Goal: Task Accomplishment & Management: Use online tool/utility

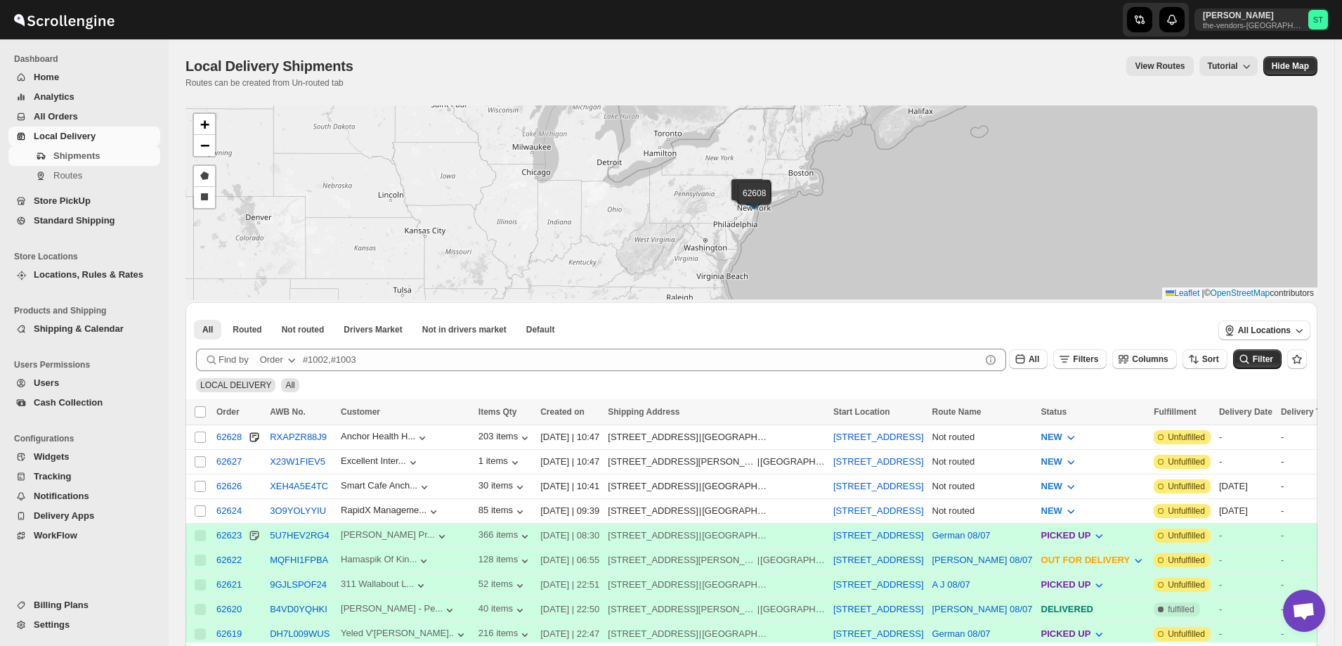
click at [268, 356] on div "Order" at bounding box center [271, 360] width 23 height 14
click at [290, 458] on div "Customer Name" at bounding box center [279, 465] width 67 height 14
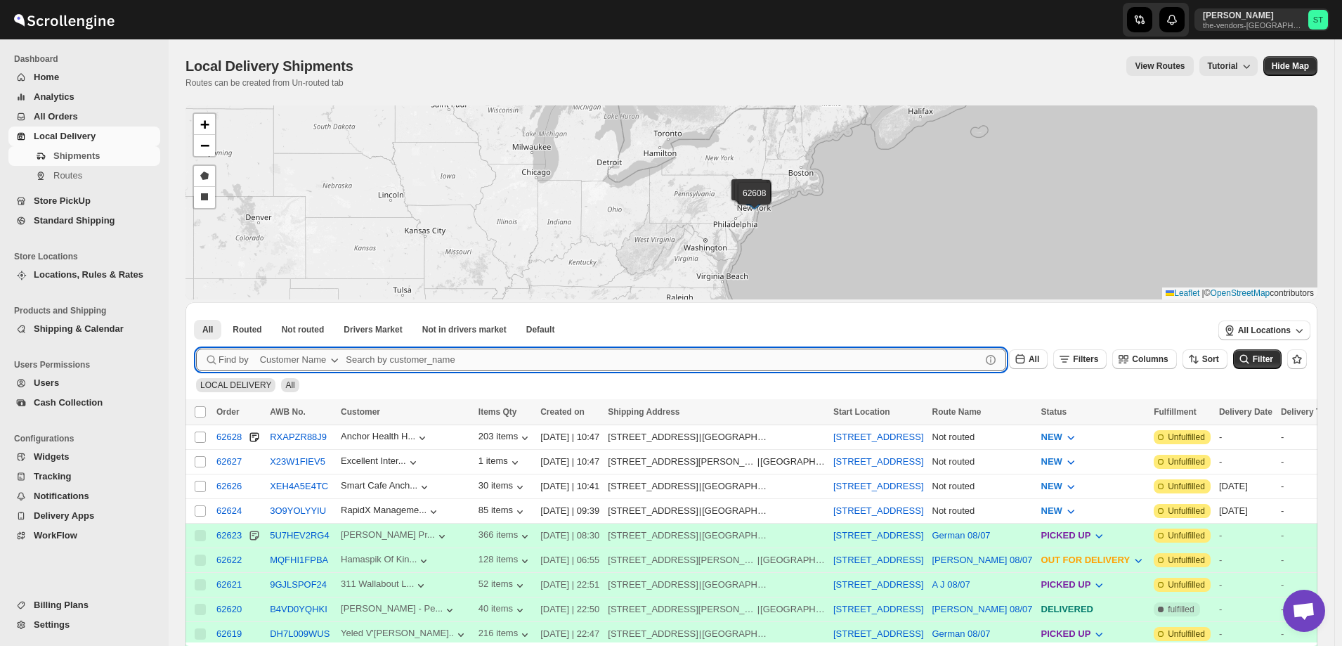
paste input "[PERSON_NAME] Production"
type input "[PERSON_NAME] Production"
click at [196, 302] on button "Submit" at bounding box center [216, 309] width 40 height 15
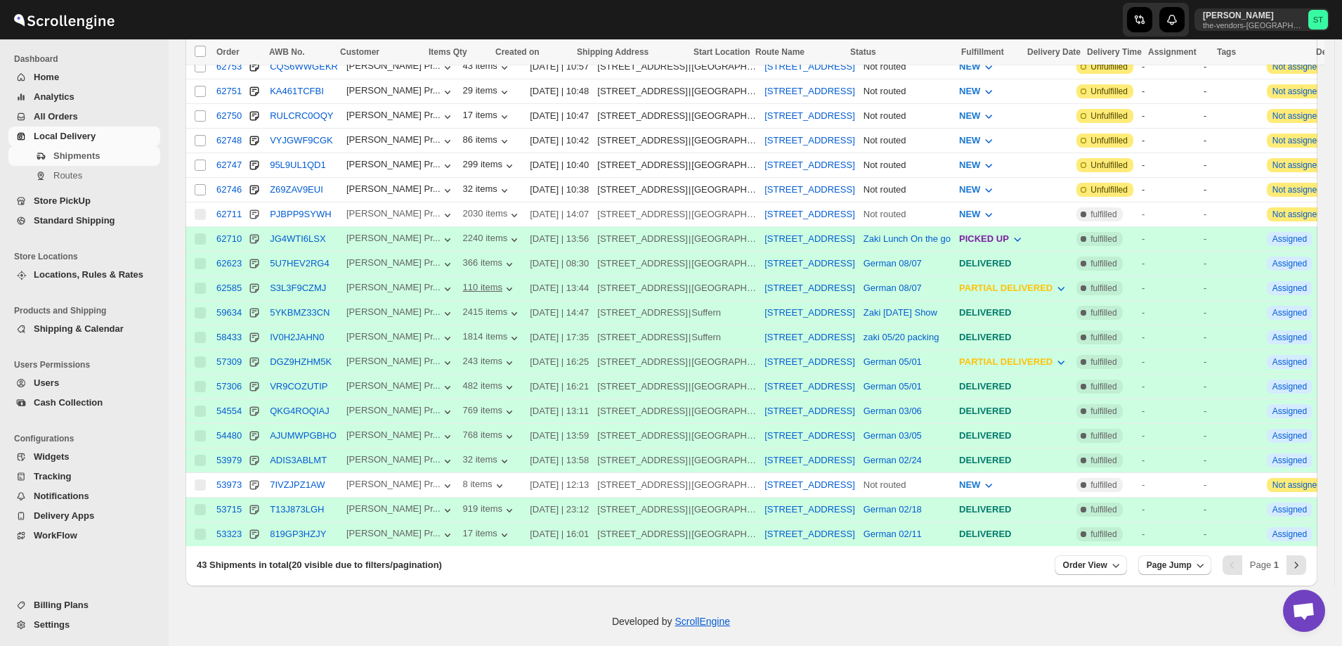
scroll to position [372, 0]
click at [1123, 557] on icon "button" at bounding box center [1116, 564] width 14 height 14
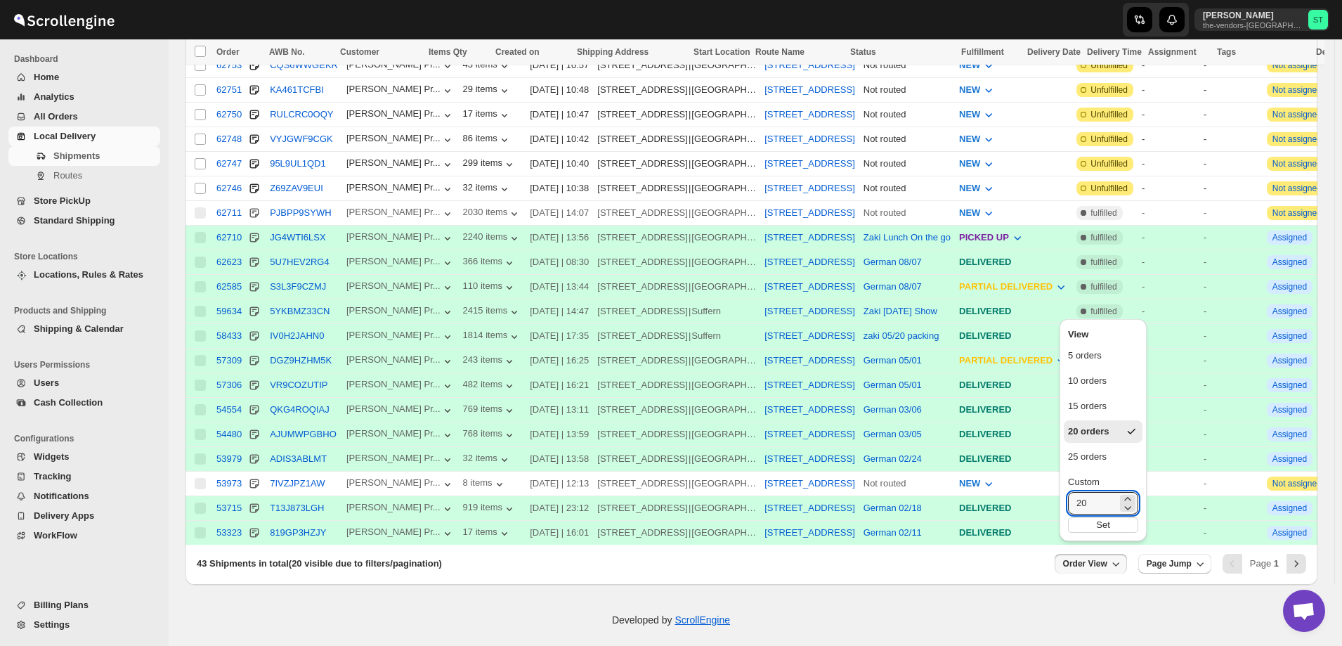
drag, startPoint x: 1107, startPoint y: 512, endPoint x: 1055, endPoint y: 510, distance: 52.0
click at [1055, 510] on div "View 5 orders 10 orders 15 orders 20 orders 25 orders Custom 20 Set" at bounding box center [1103, 426] width 98 height 237
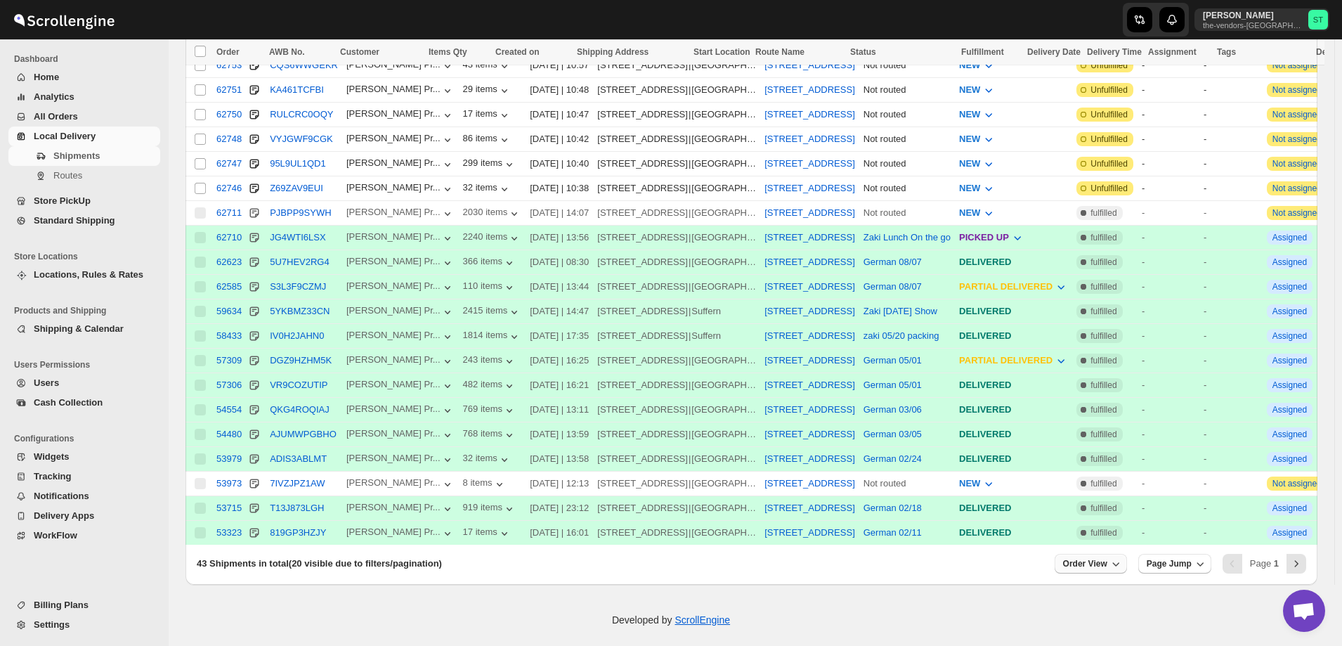
click at [1122, 557] on icon "button" at bounding box center [1116, 564] width 14 height 14
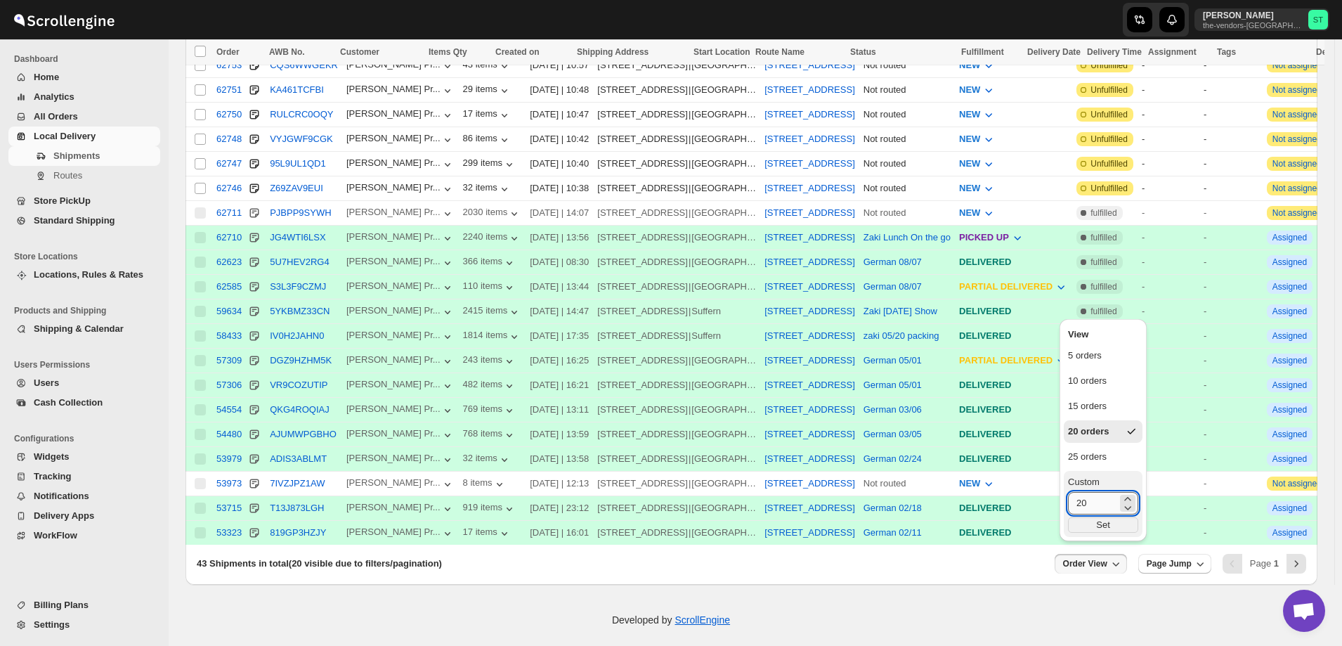
drag, startPoint x: 1087, startPoint y: 506, endPoint x: 1078, endPoint y: 505, distance: 9.2
click at [1078, 505] on input "20" at bounding box center [1092, 503] width 49 height 22
type input "40"
click at [1108, 527] on div "Set" at bounding box center [1103, 524] width 70 height 15
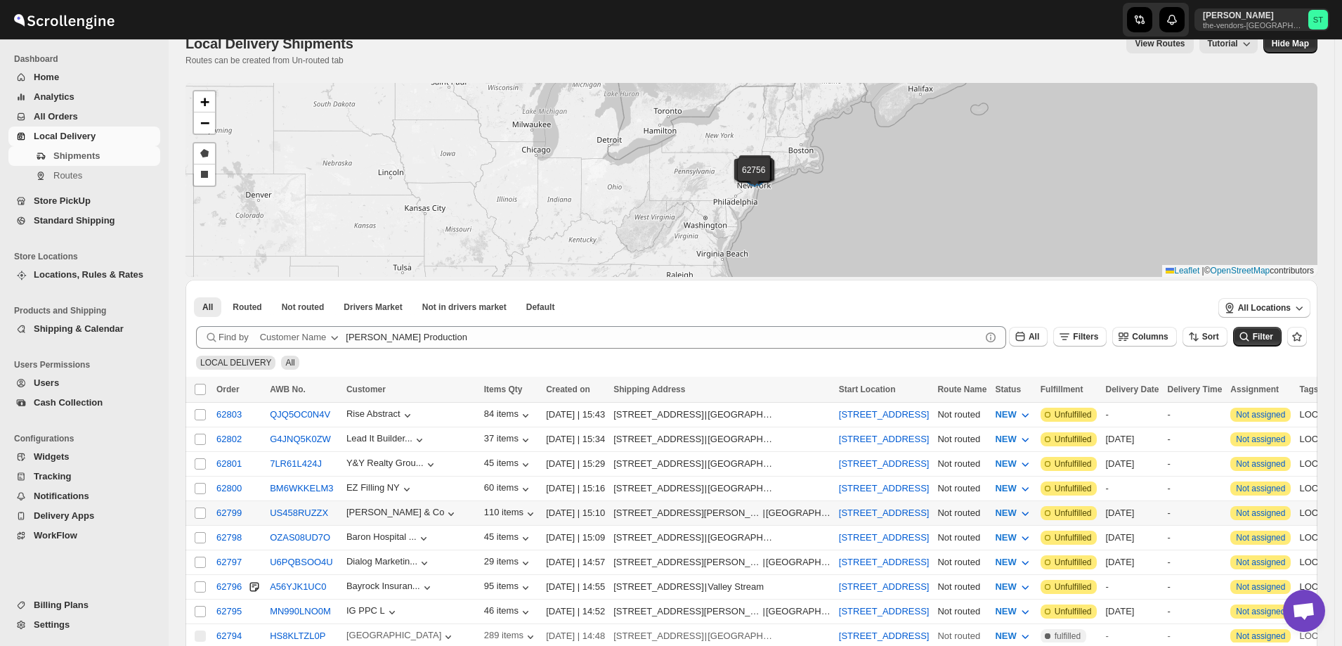
scroll to position [20, 0]
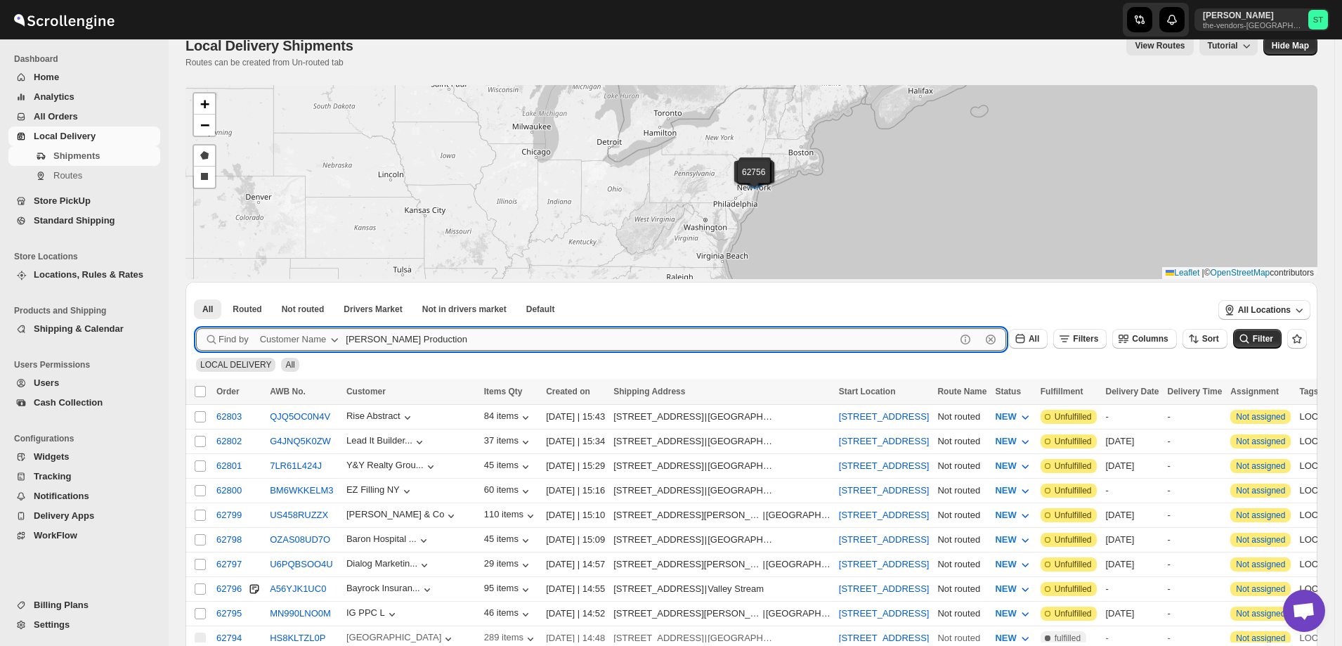
click at [442, 339] on input "[PERSON_NAME] Production" at bounding box center [651, 339] width 610 height 22
click at [196, 282] on button "Submit" at bounding box center [216, 289] width 40 height 15
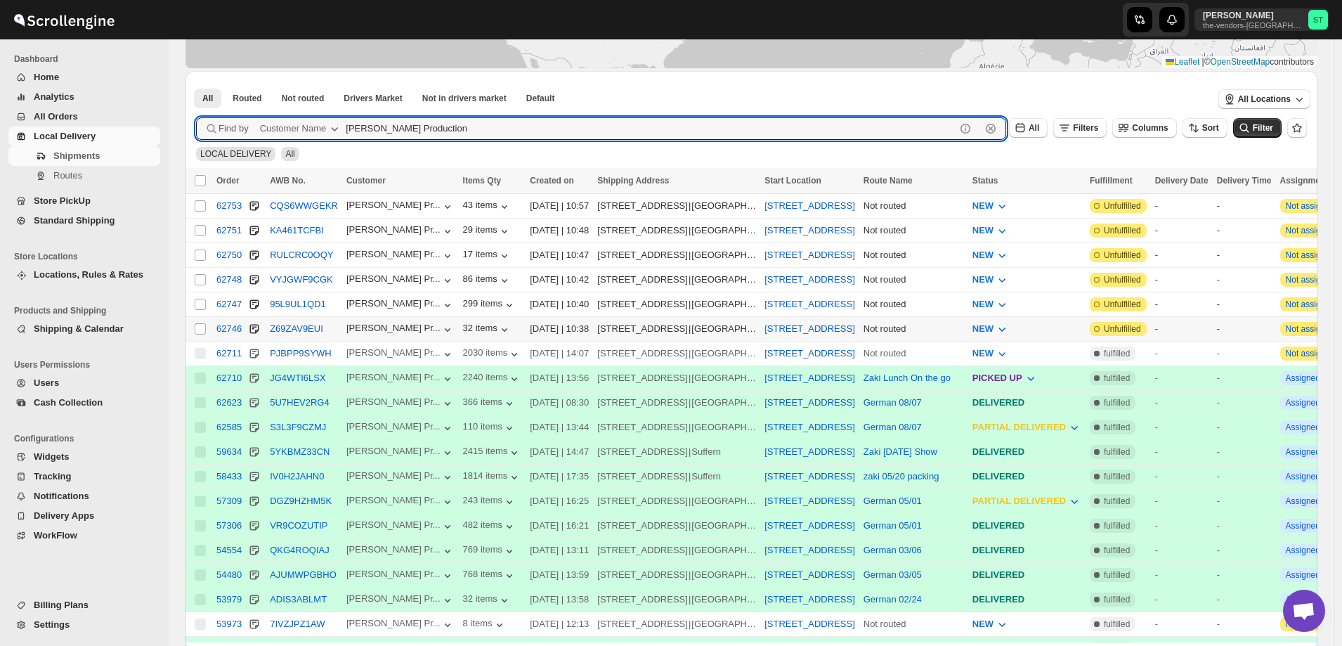
scroll to position [0, 0]
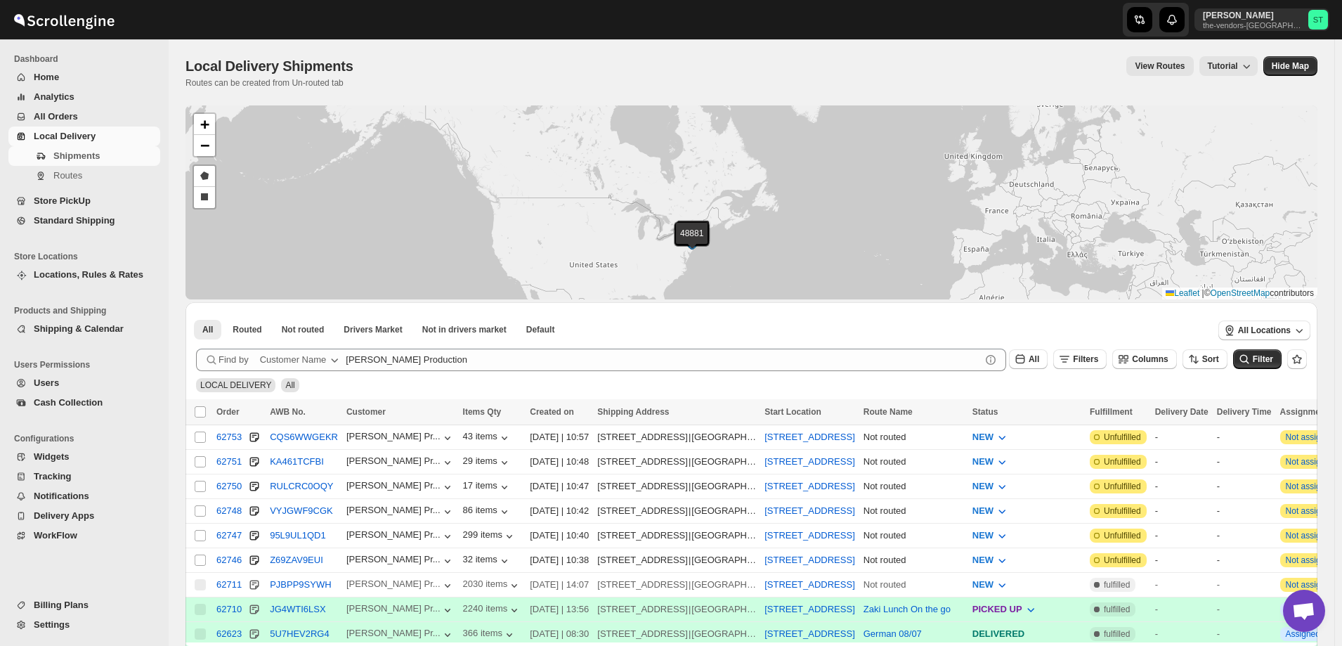
click at [55, 115] on span "All Orders" at bounding box center [56, 116] width 44 height 11
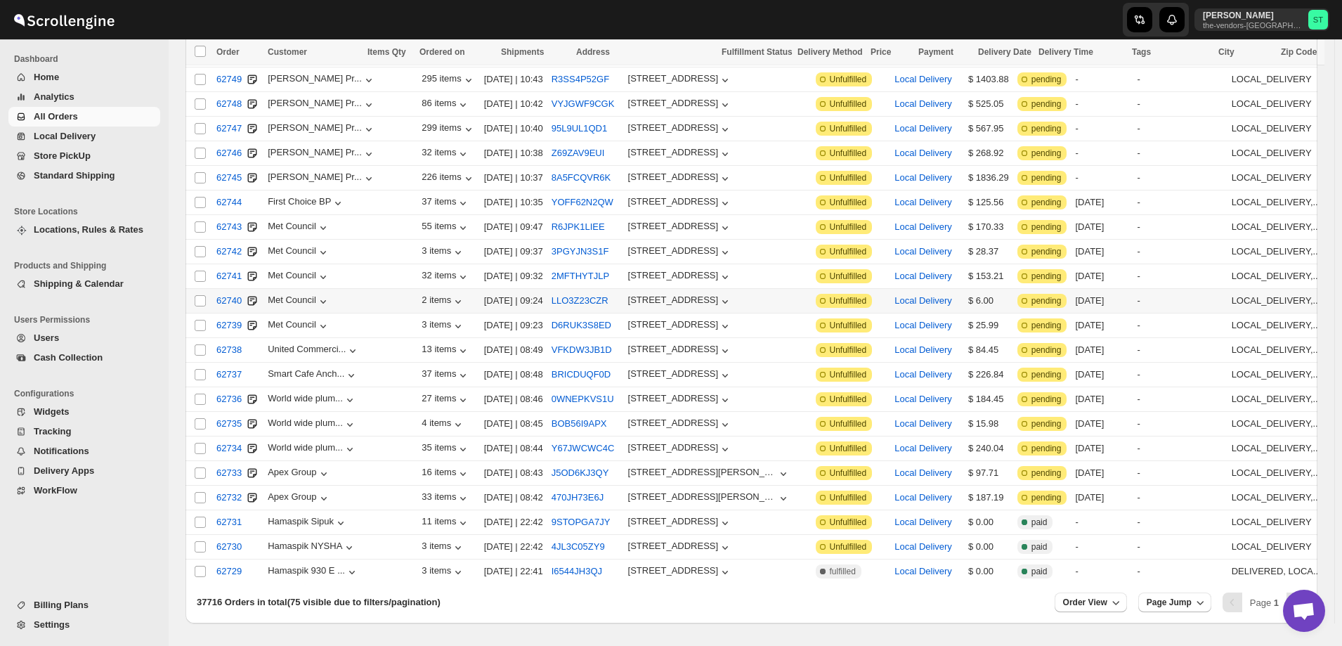
scroll to position [1500, 0]
click at [1304, 595] on icon "Next" at bounding box center [1296, 602] width 14 height 14
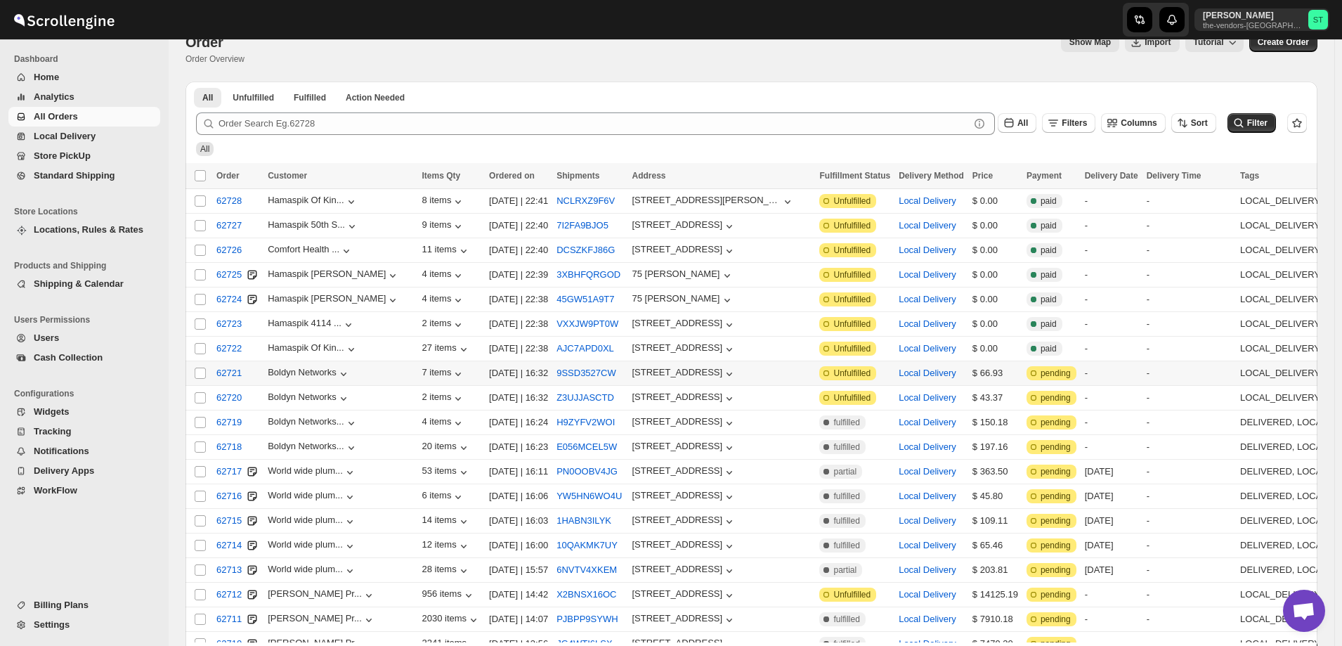
scroll to position [18, 0]
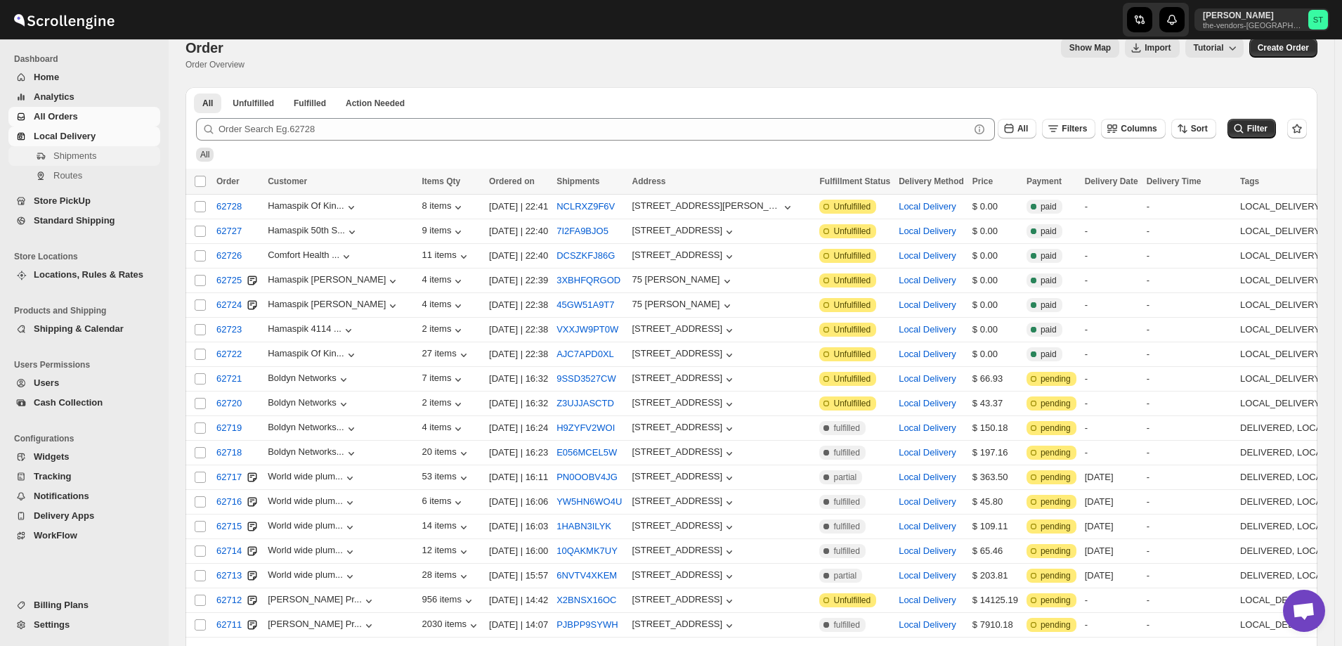
click at [84, 157] on span "Shipments" at bounding box center [74, 155] width 43 height 11
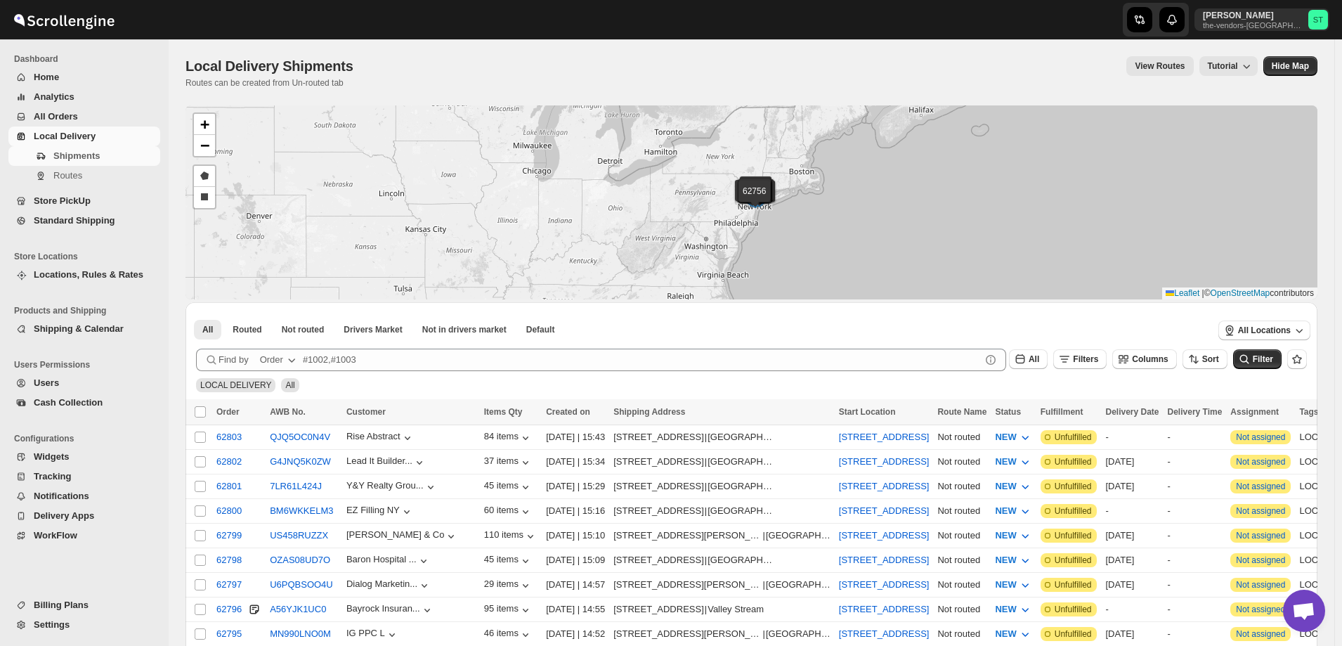
click at [280, 362] on div "Order" at bounding box center [271, 360] width 23 height 14
drag, startPoint x: 293, startPoint y: 462, endPoint x: 301, endPoint y: 443, distance: 20.8
click at [294, 462] on div "Customer Name" at bounding box center [279, 465] width 67 height 14
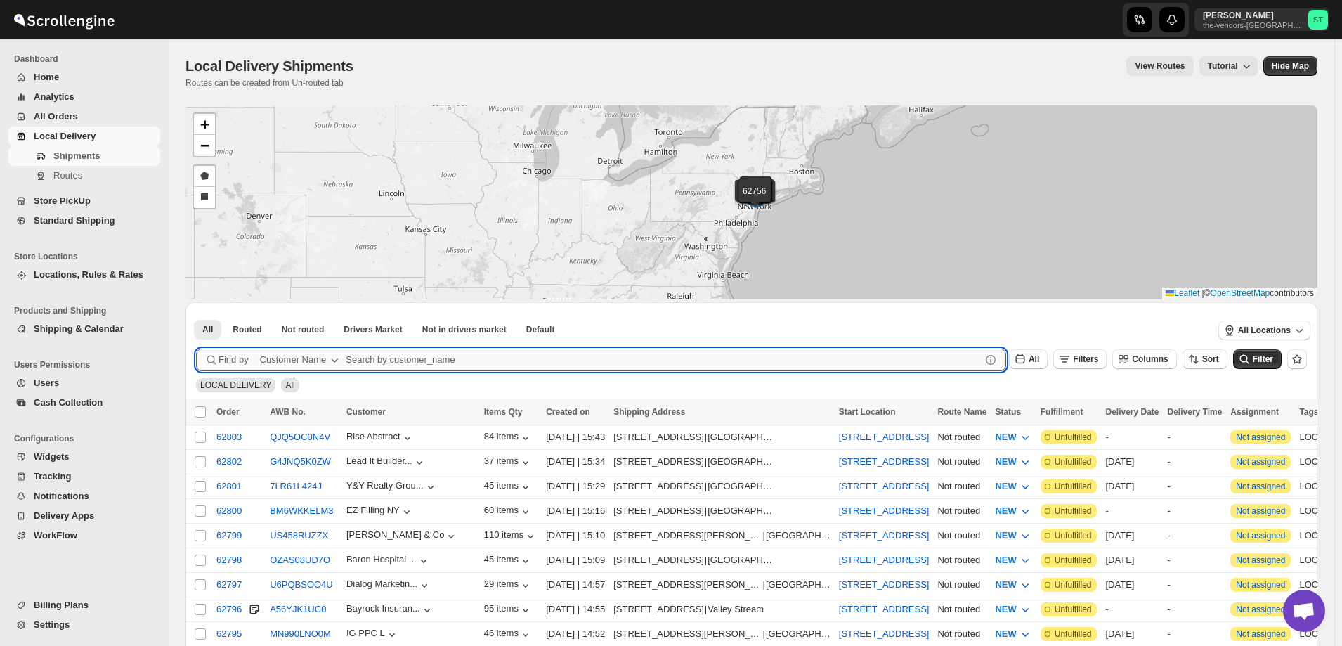
paste input "[PERSON_NAME] Production"
type input "[PERSON_NAME] Production"
click button "Submit" at bounding box center [216, 309] width 40 height 15
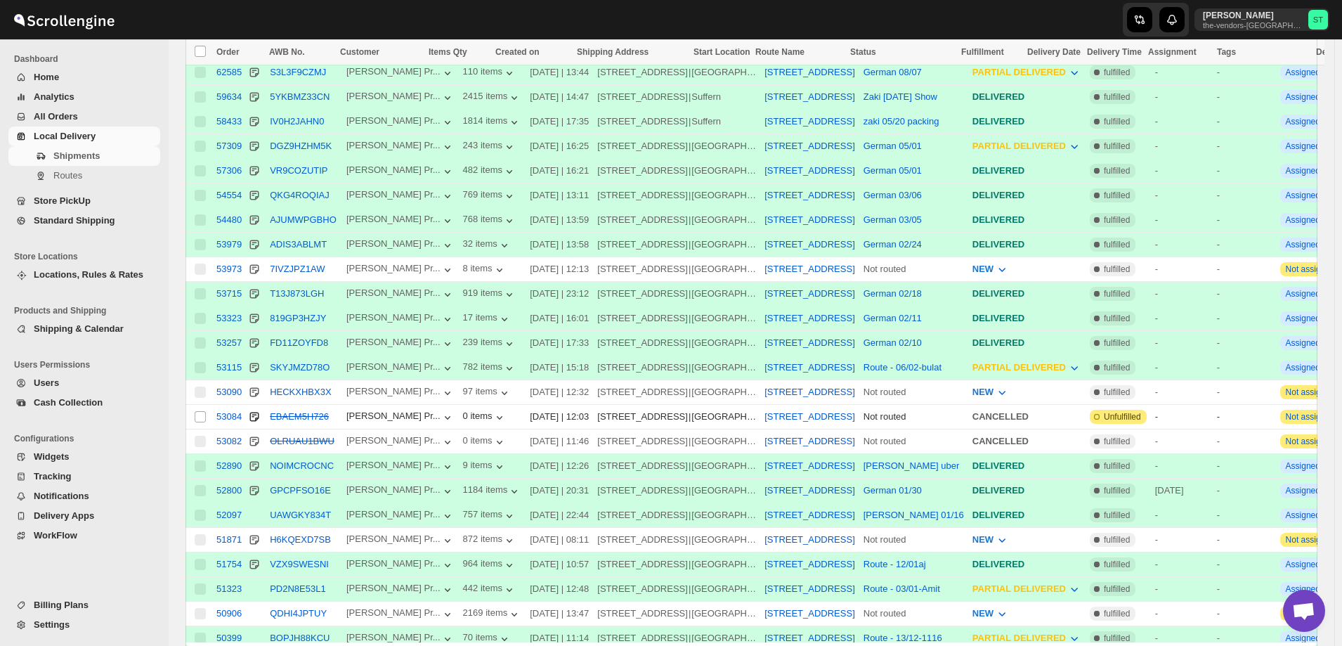
scroll to position [562, 0]
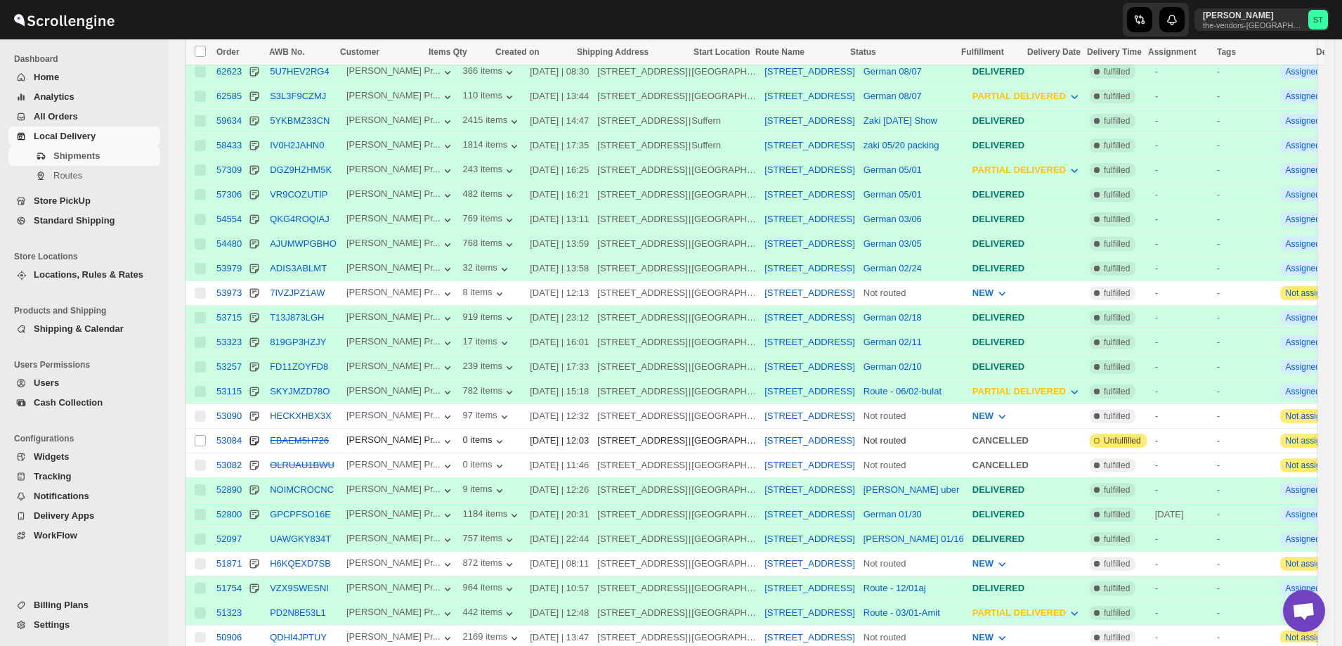
click at [70, 120] on span "All Orders" at bounding box center [56, 116] width 44 height 11
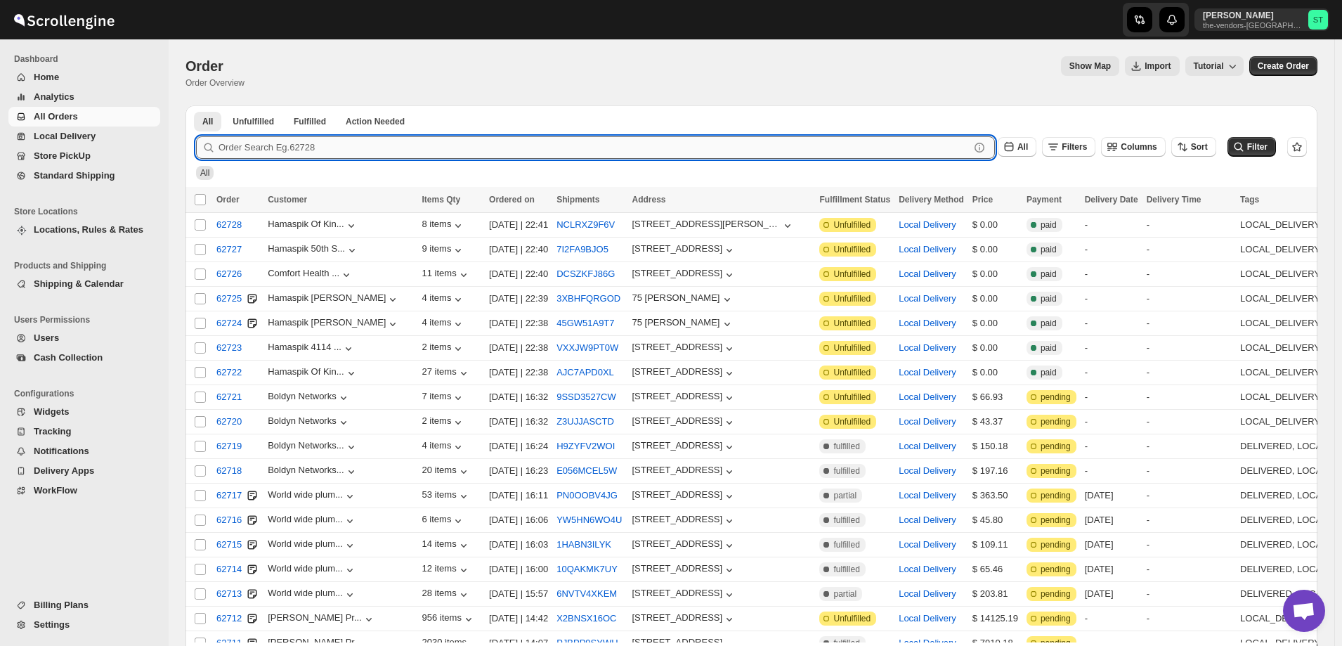
click at [332, 150] on input "text" at bounding box center [594, 147] width 751 height 22
type input "62712"
click button "Submit" at bounding box center [216, 112] width 40 height 15
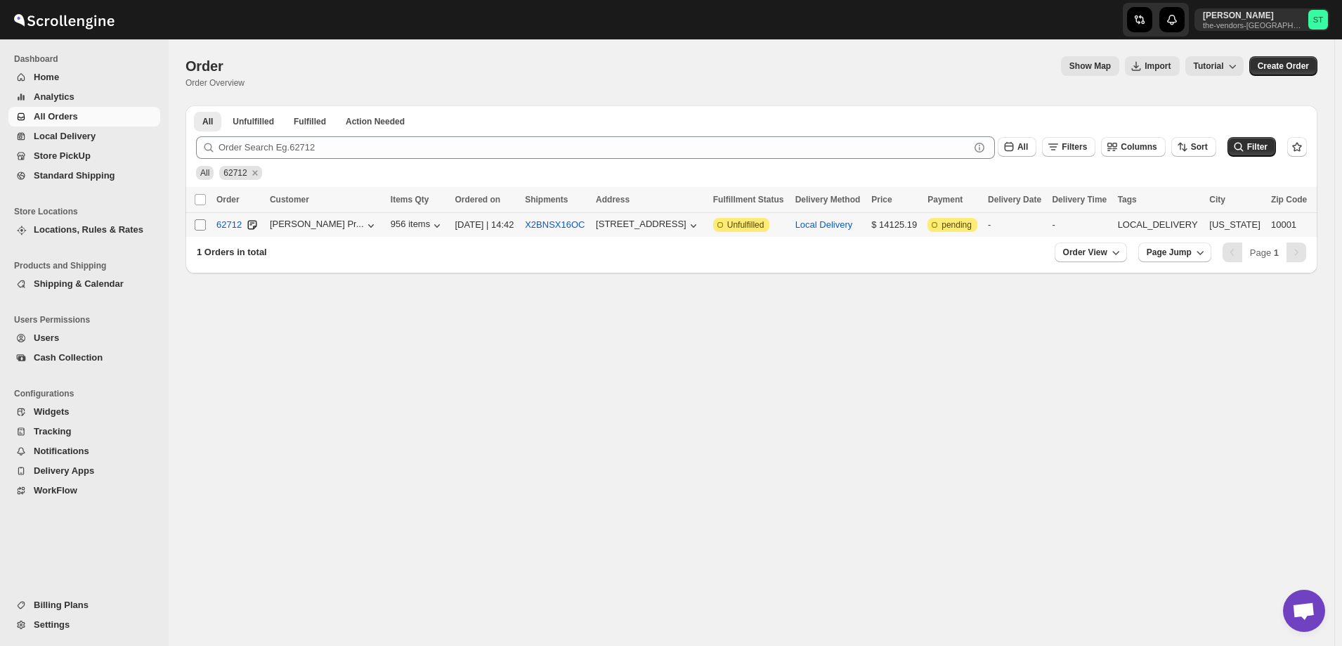
click at [200, 222] on input "Select order" at bounding box center [200, 224] width 11 height 11
checkbox input "true"
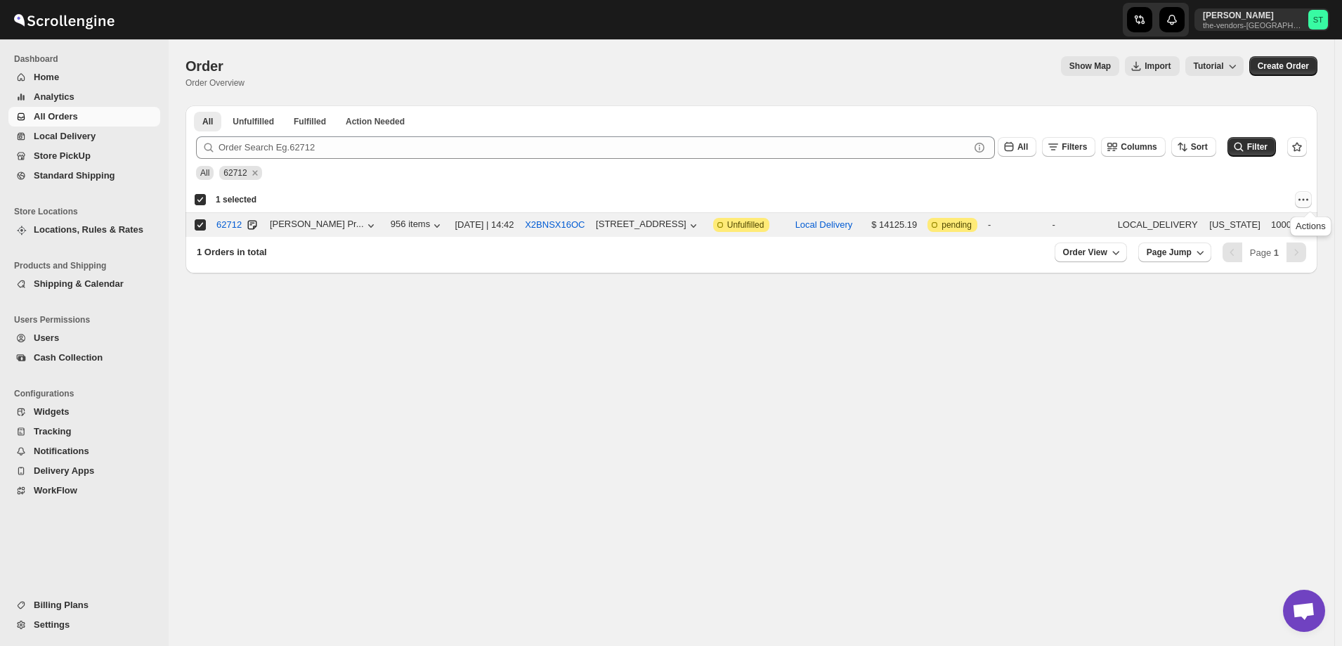
click at [1308, 193] on icon "Actions" at bounding box center [1304, 200] width 14 height 14
click at [1144, 188] on div "Deselect order 1 selected" at bounding box center [752, 199] width 1132 height 25
click at [200, 221] on input "Select order" at bounding box center [200, 224] width 11 height 11
checkbox input "false"
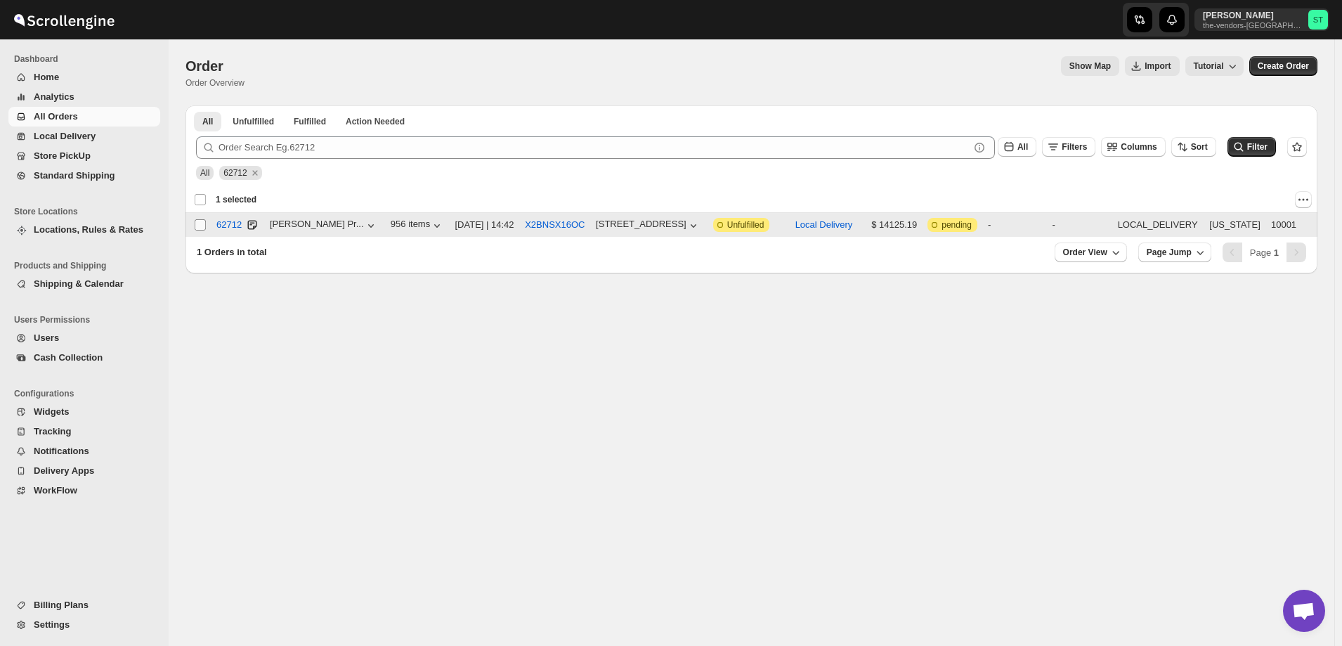
checkbox input "false"
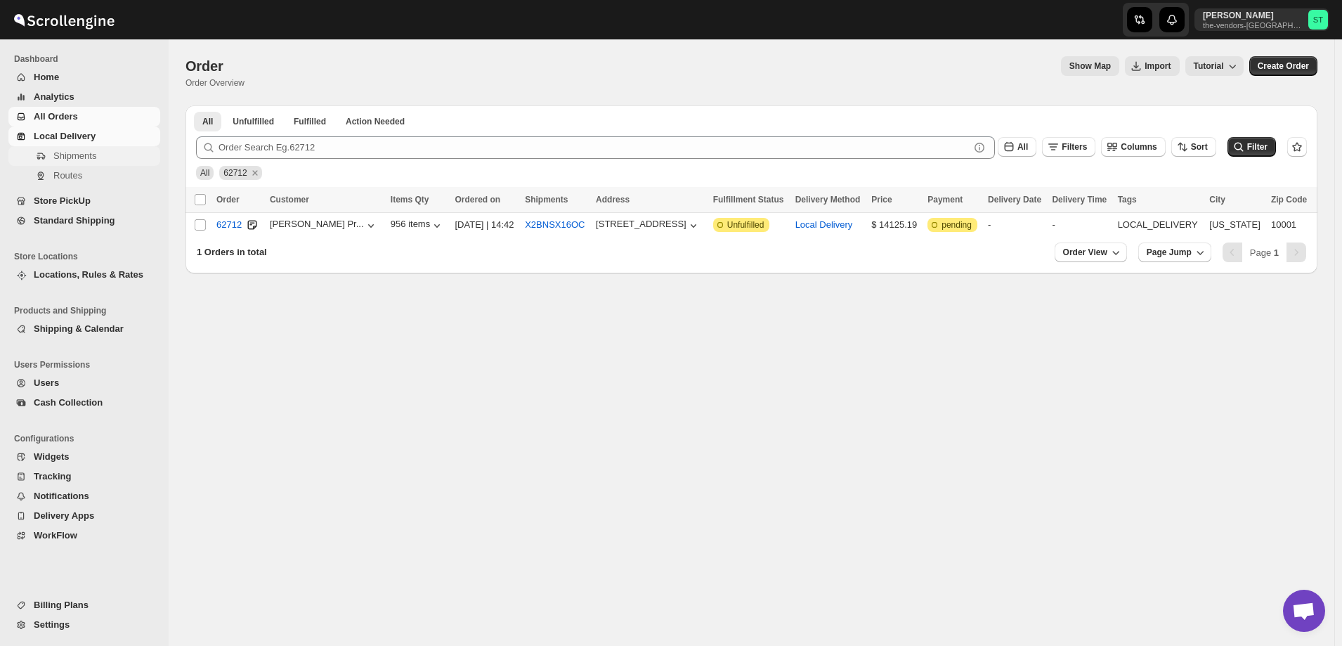
click at [80, 160] on span "Shipments" at bounding box center [74, 155] width 43 height 11
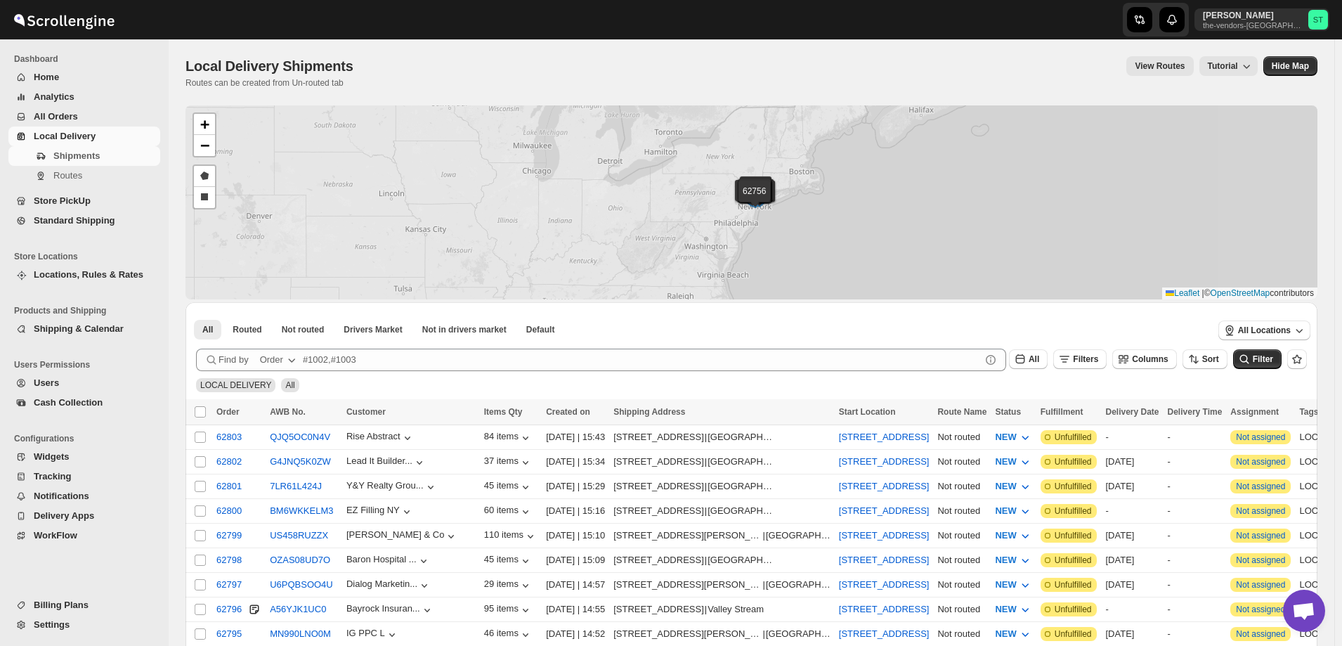
click at [361, 157] on div "62803 62802 62801 62800 62799 62798 62797 62796 62795 62794 62793 62792 62790 6…" at bounding box center [752, 202] width 1132 height 194
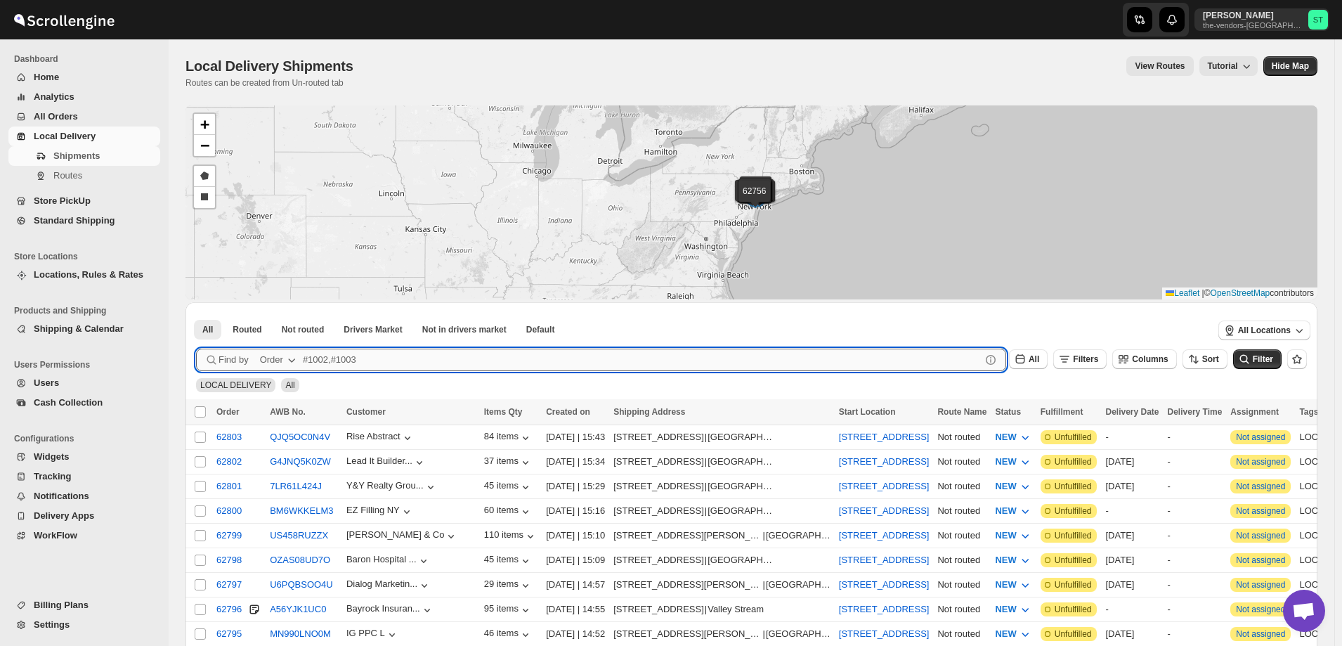
click at [411, 355] on input "text" at bounding box center [642, 360] width 678 height 22
type input "2"
type input "62712"
click button "Submit" at bounding box center [216, 309] width 40 height 15
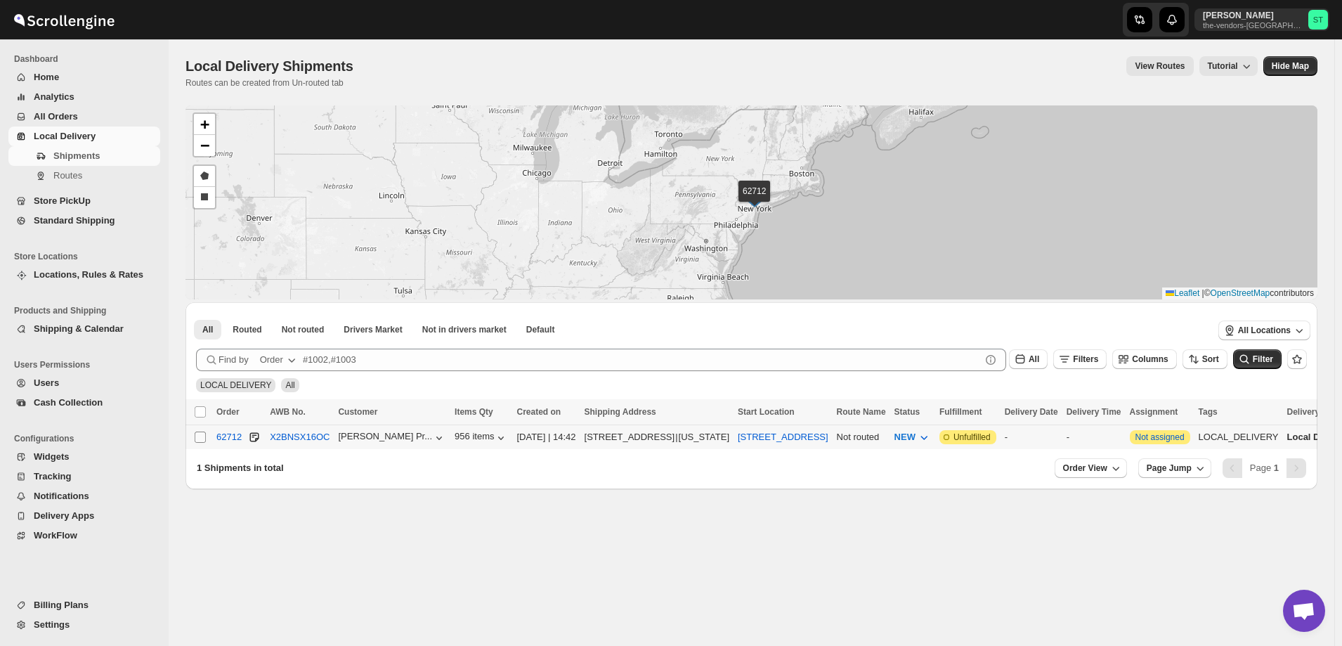
click at [201, 434] on input "Select shipment" at bounding box center [200, 436] width 11 height 11
checkbox input "true"
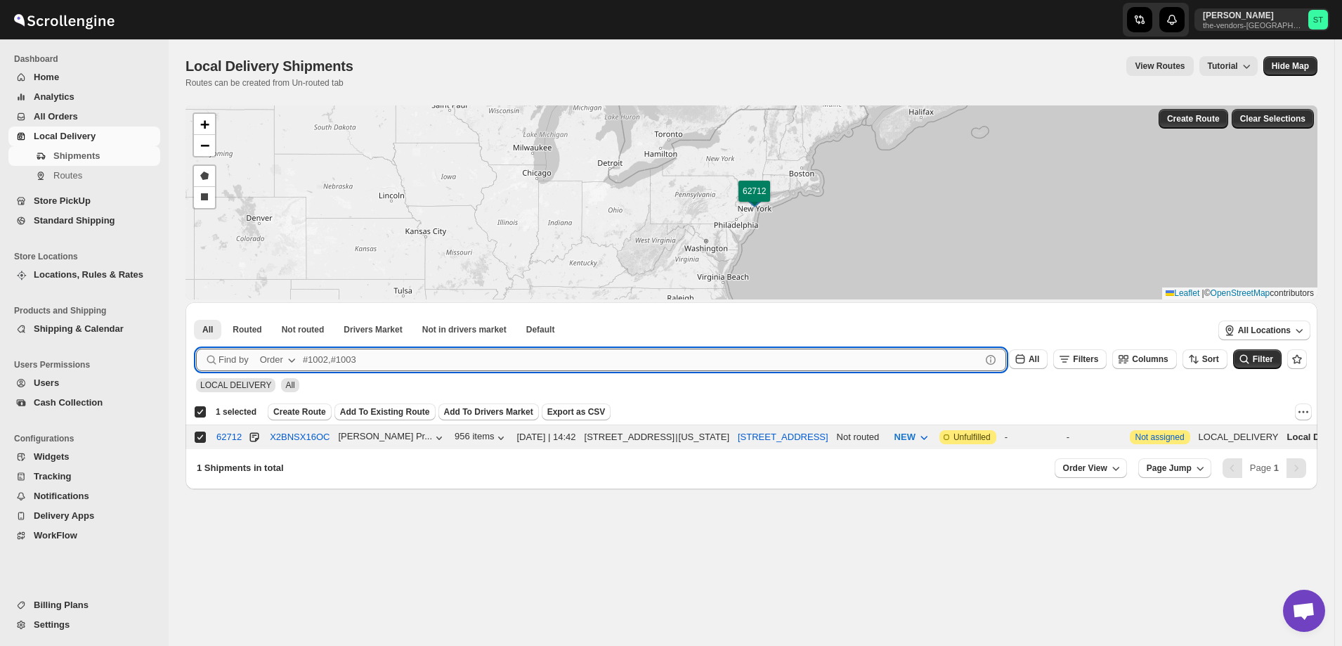
click at [350, 359] on input "text" at bounding box center [642, 360] width 678 height 22
type input "6275"
click button "Submit" at bounding box center [216, 309] width 40 height 15
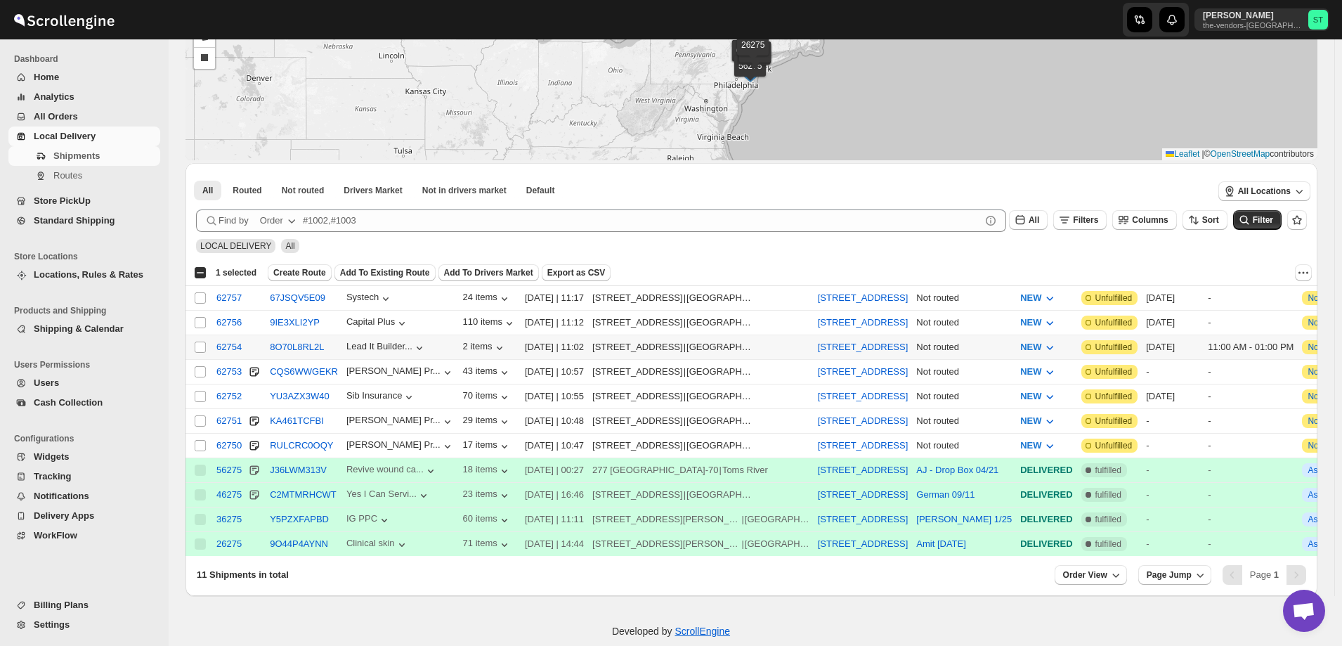
scroll to position [141, 0]
click at [204, 370] on input "Select shipment" at bounding box center [200, 370] width 11 height 11
checkbox input "true"
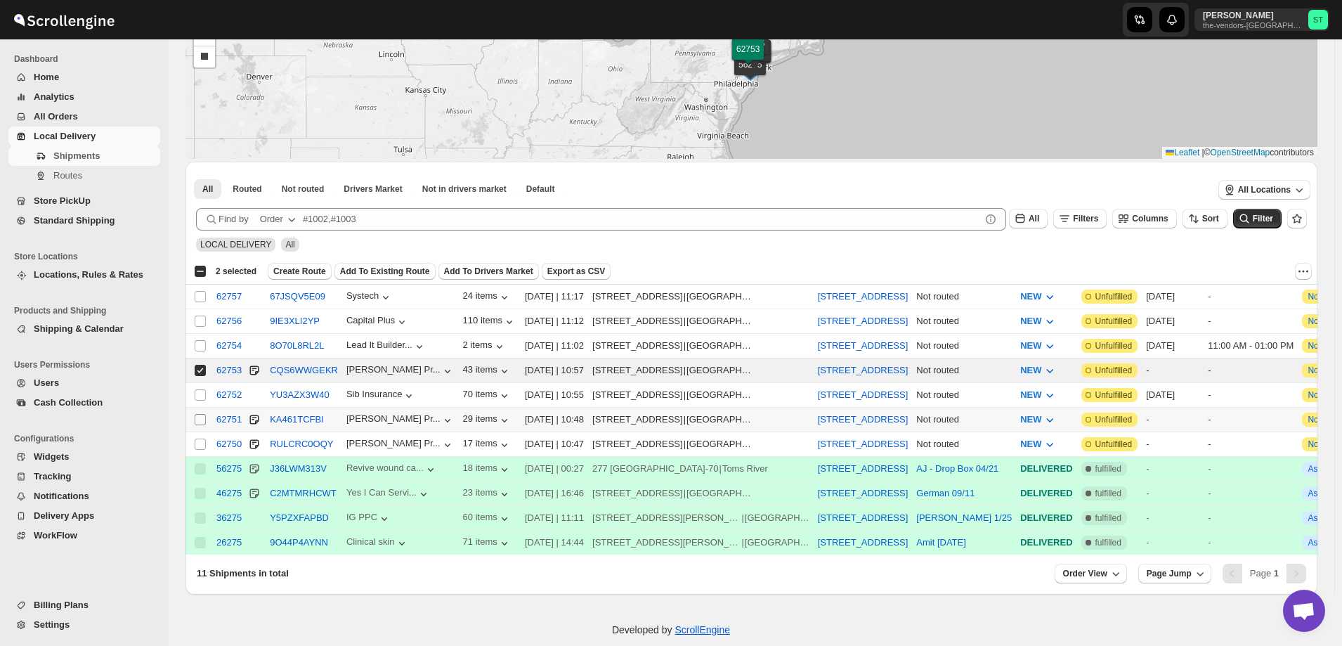
click at [197, 416] on input "Select shipment" at bounding box center [200, 419] width 11 height 11
checkbox input "true"
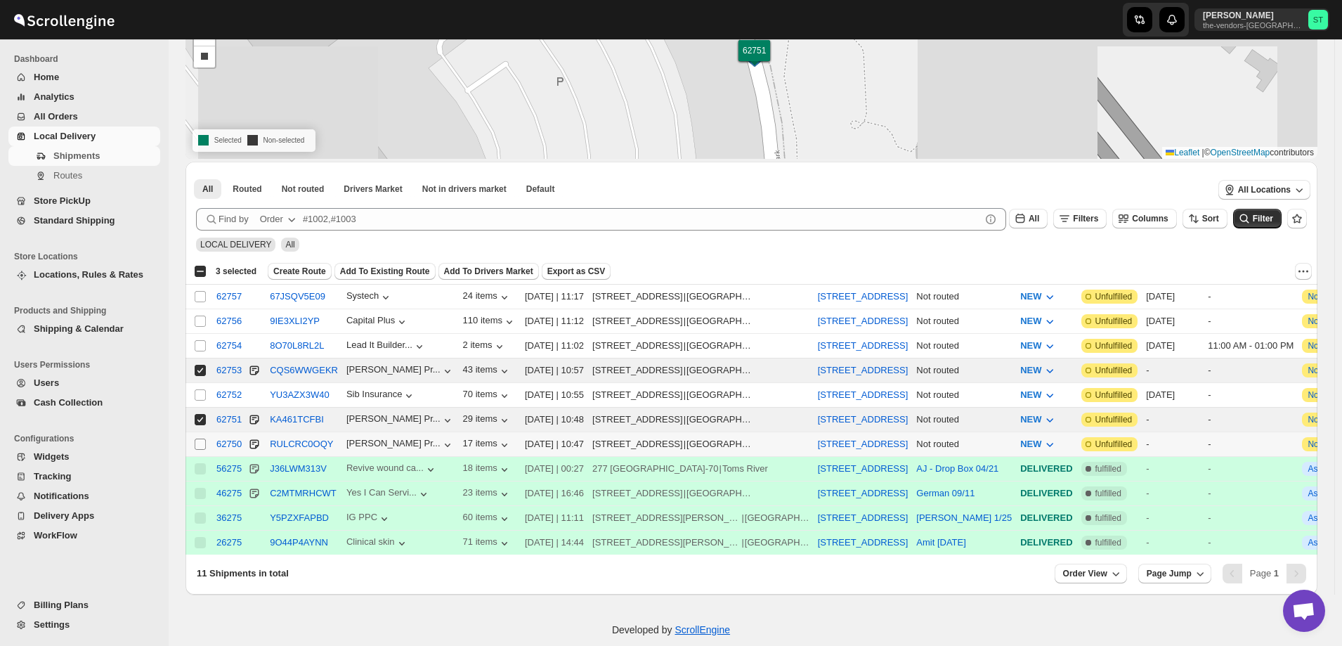
click at [200, 438] on input "Select shipment" at bounding box center [200, 443] width 11 height 11
checkbox input "true"
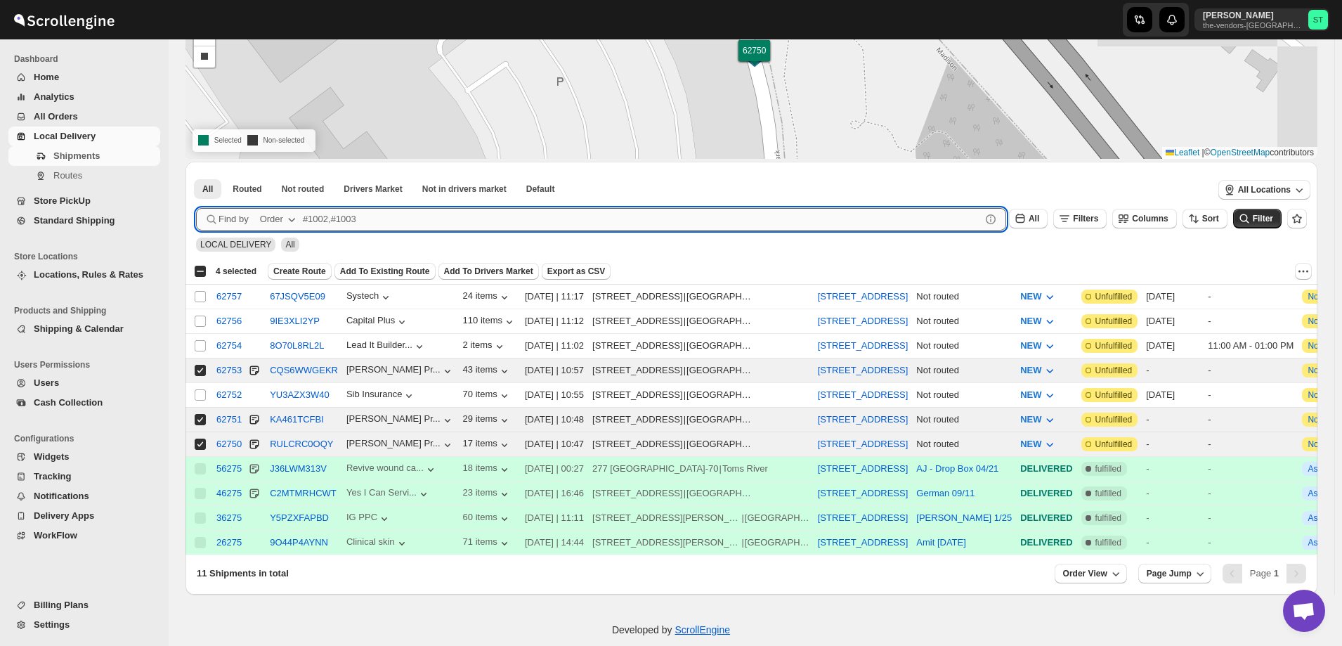
click at [375, 228] on input "text" at bounding box center [642, 219] width 678 height 22
type input "6274"
click button "Submit" at bounding box center [216, 169] width 40 height 15
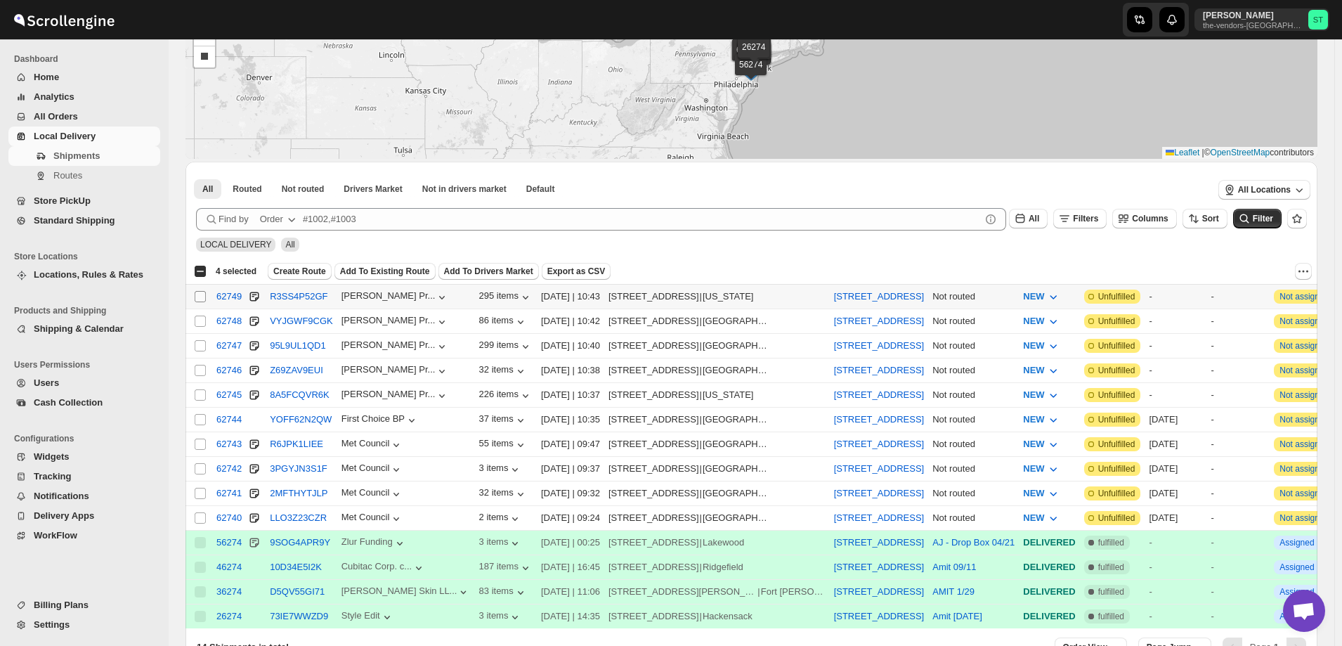
click at [195, 296] on input "Select shipment" at bounding box center [200, 296] width 11 height 11
checkbox input "true"
click at [200, 323] on input "Select shipment" at bounding box center [200, 321] width 11 height 11
checkbox input "true"
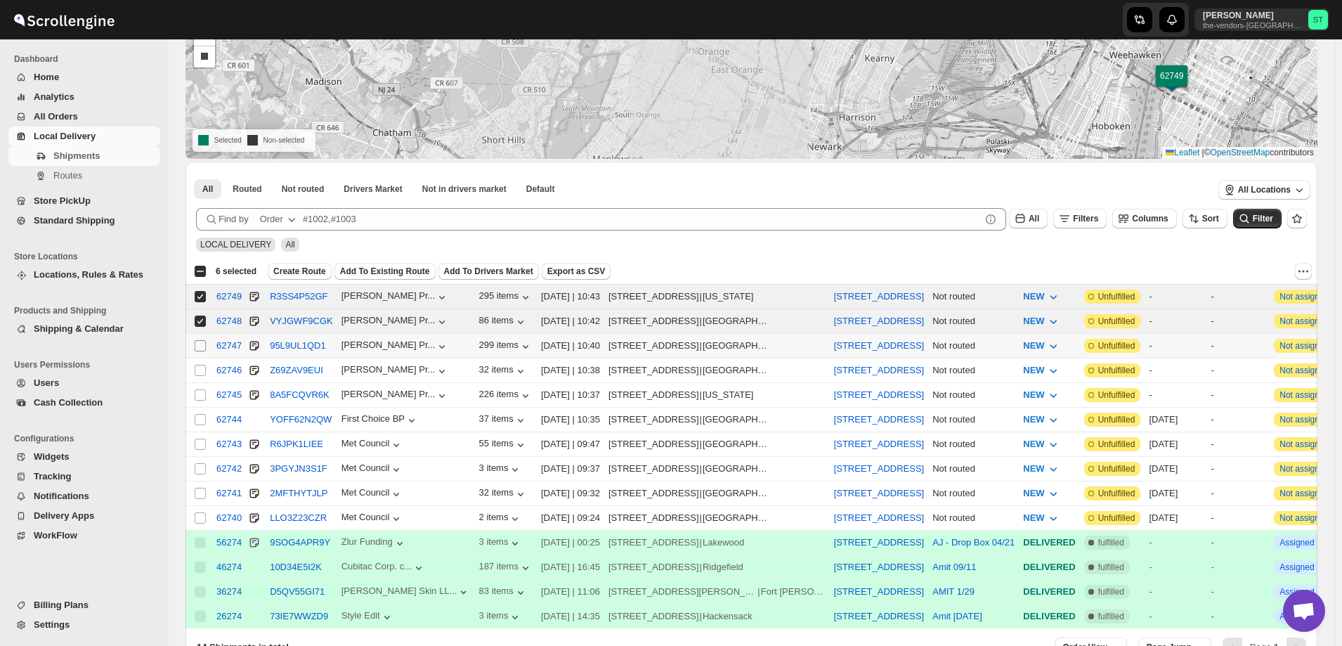
click at [197, 347] on input "Select shipment" at bounding box center [200, 345] width 11 height 11
checkbox input "true"
click at [197, 368] on input "Select shipment" at bounding box center [200, 370] width 11 height 11
checkbox input "true"
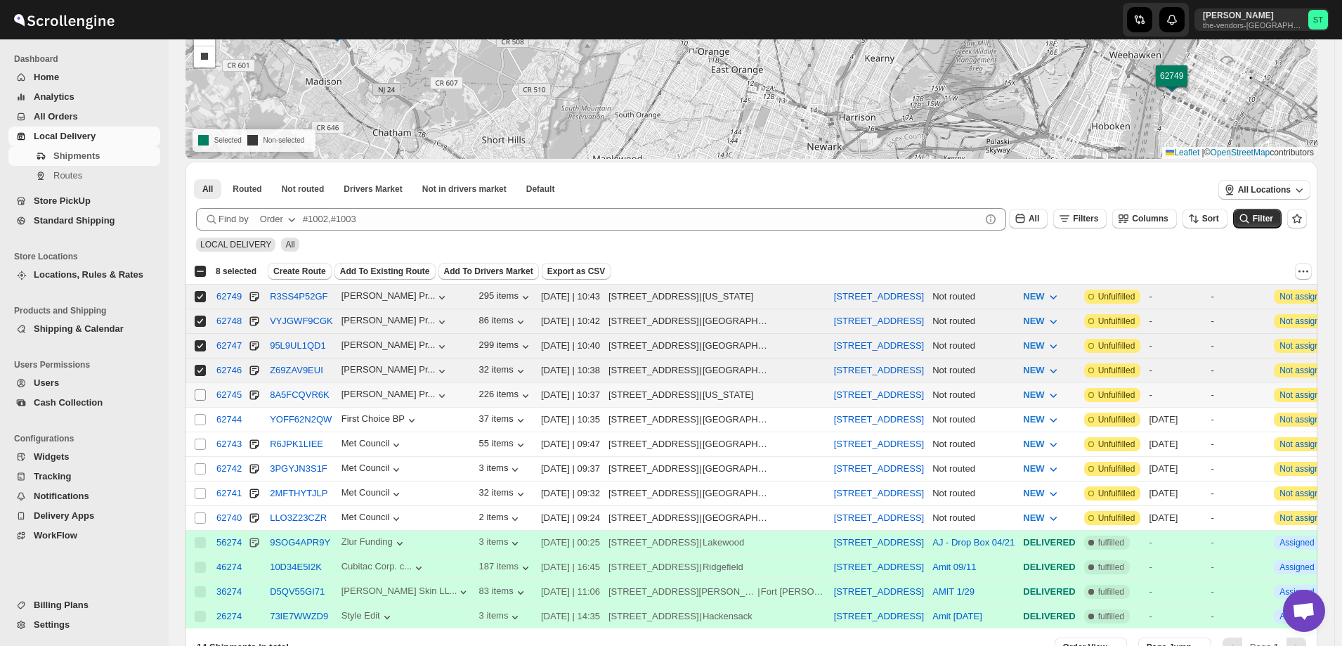
click at [201, 389] on input "Select shipment" at bounding box center [200, 394] width 11 height 11
checkbox input "true"
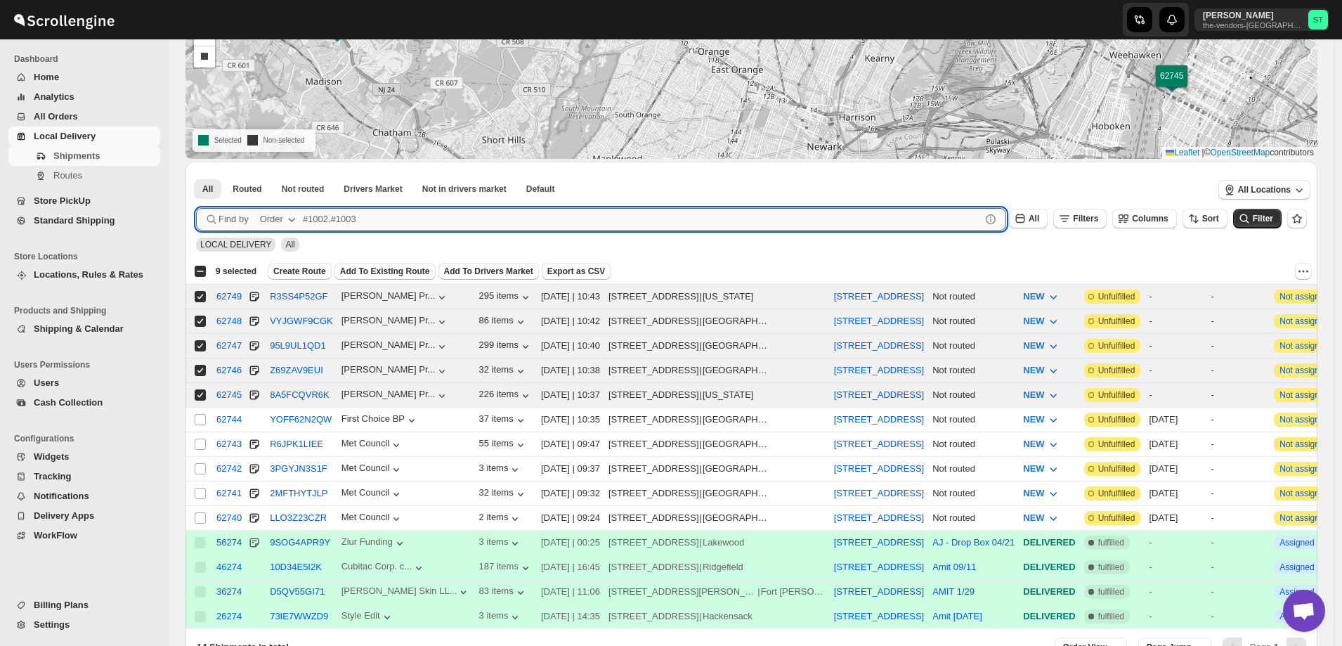
click at [379, 224] on input "text" at bounding box center [642, 219] width 678 height 22
type input "62745"
click button "Submit" at bounding box center [216, 169] width 40 height 15
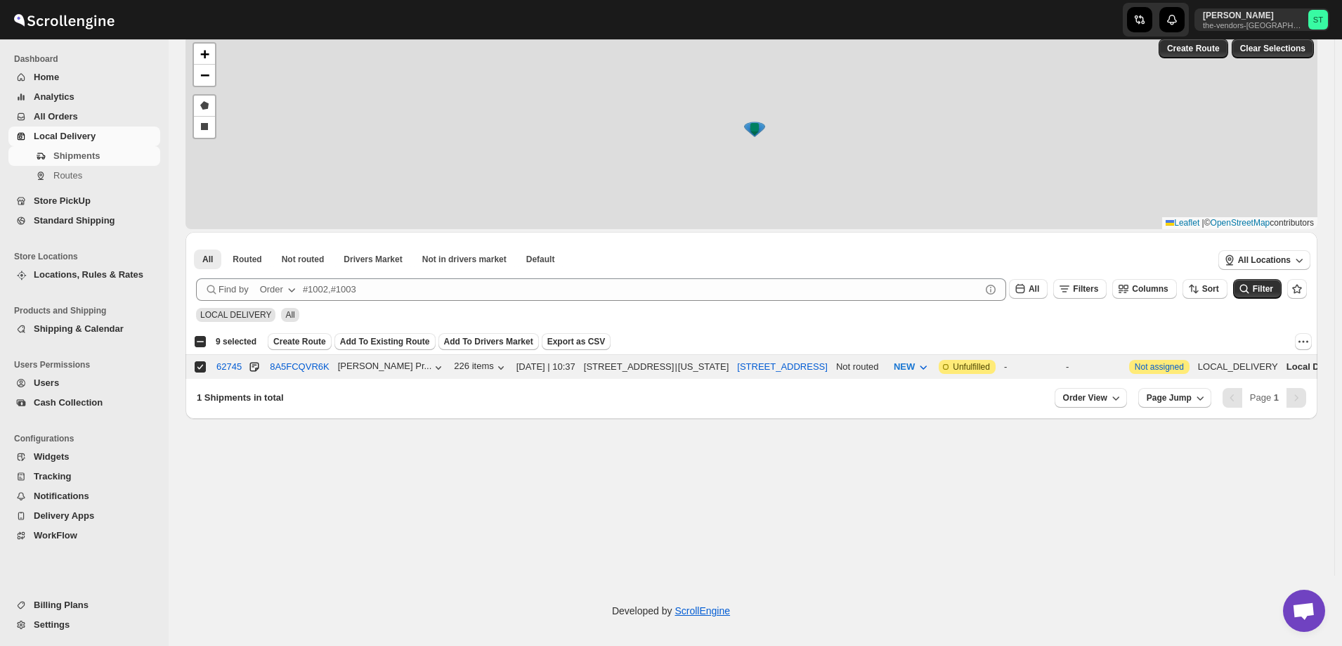
scroll to position [70, 0]
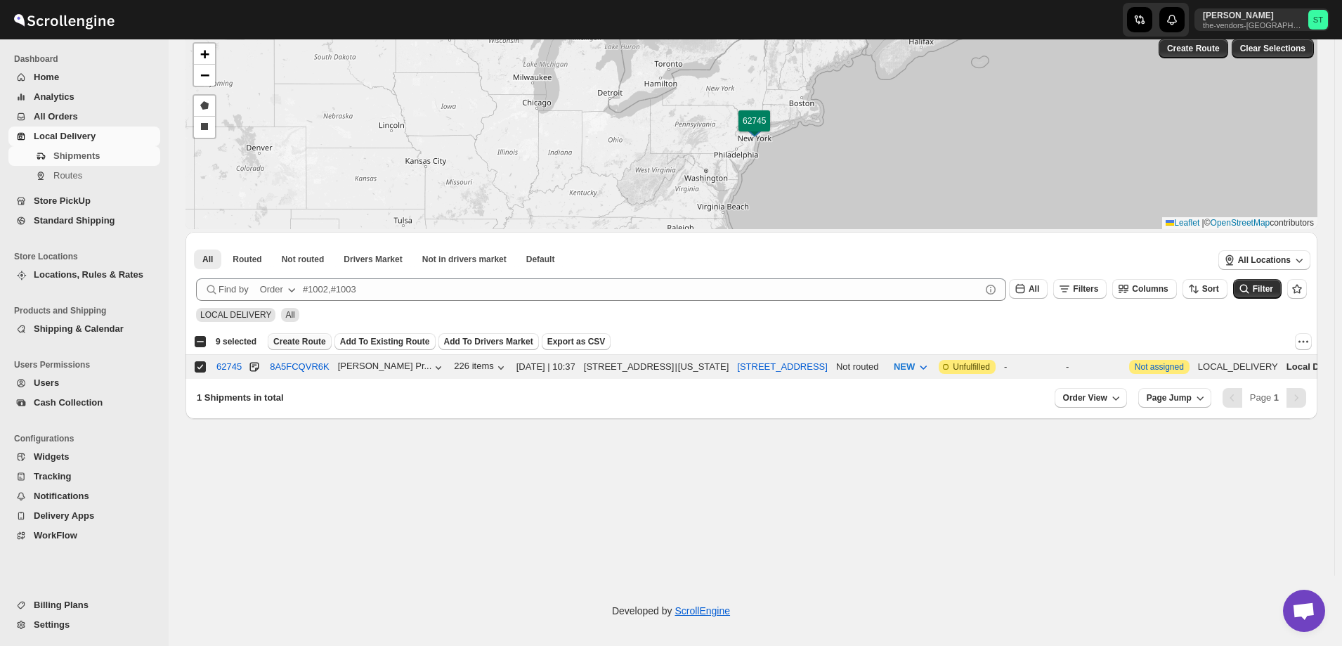
click at [318, 339] on span "Create Route" at bounding box center [299, 341] width 53 height 11
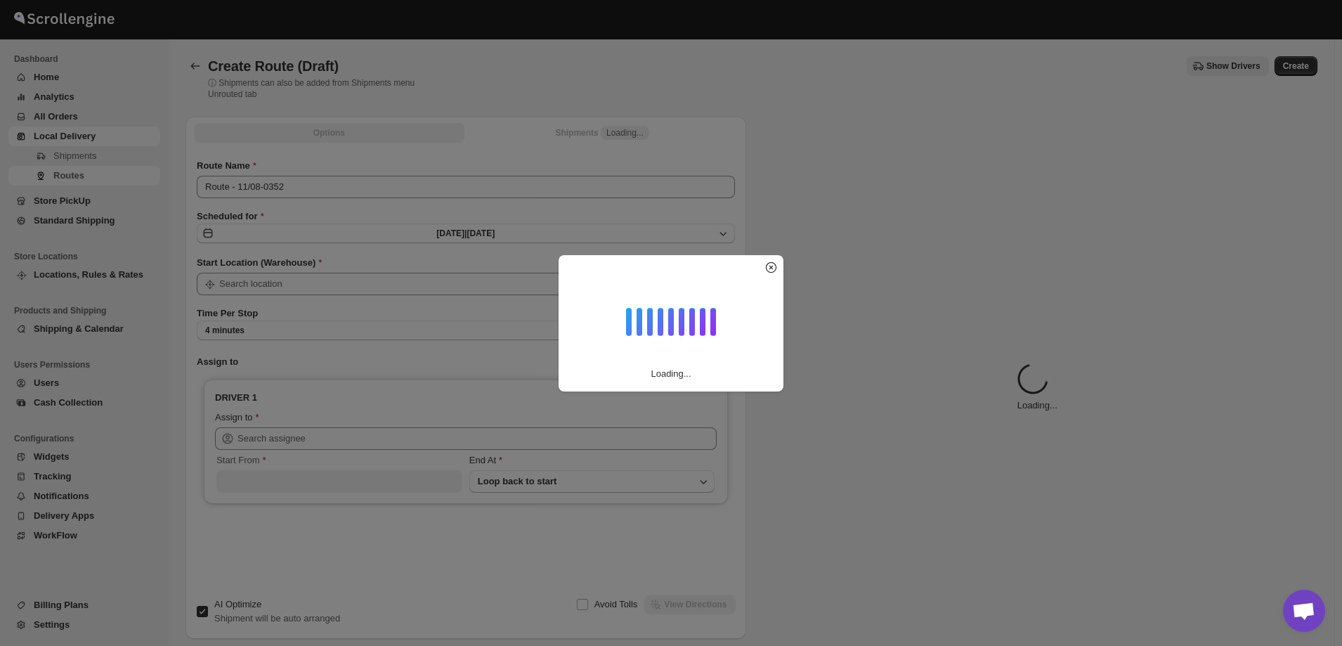
type input "[STREET_ADDRESS]"
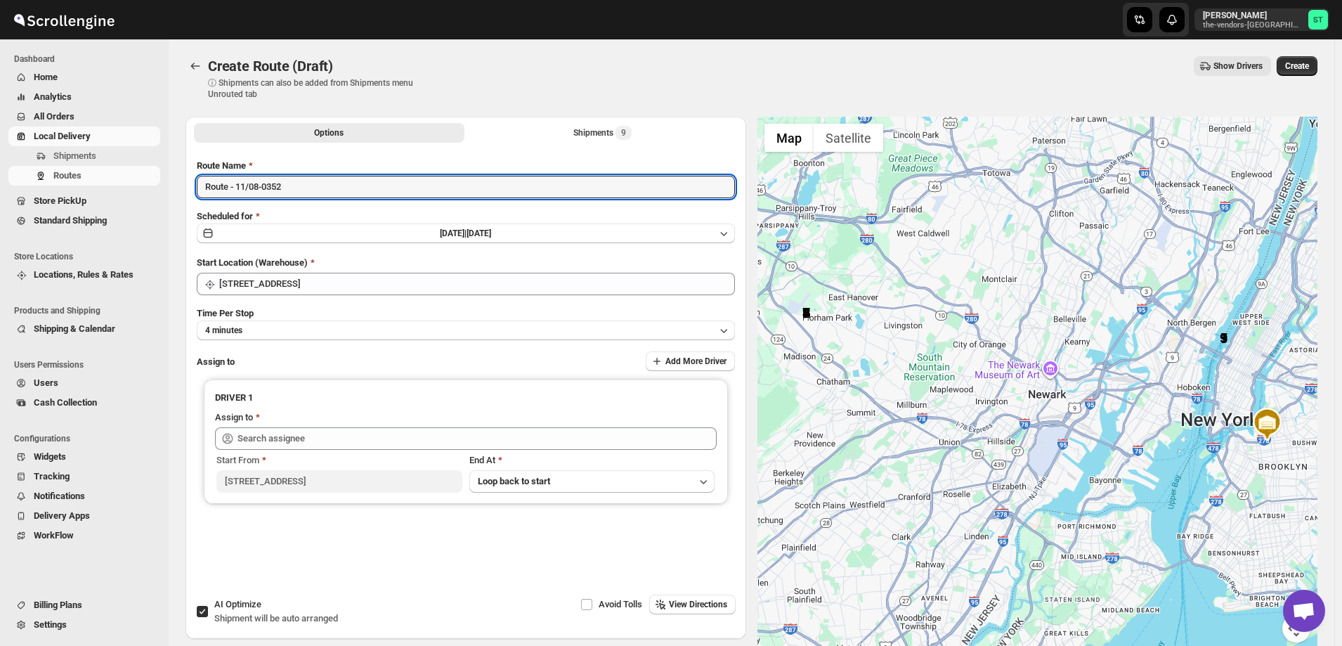
drag, startPoint x: 299, startPoint y: 186, endPoint x: 132, endPoint y: 201, distance: 168.0
click at [132, 201] on div "Skip to content [PERSON_NAME] the-vendors-[GEOGRAPHIC_DATA] ST Dashboard Home A…" at bounding box center [671, 364] width 1342 height 729
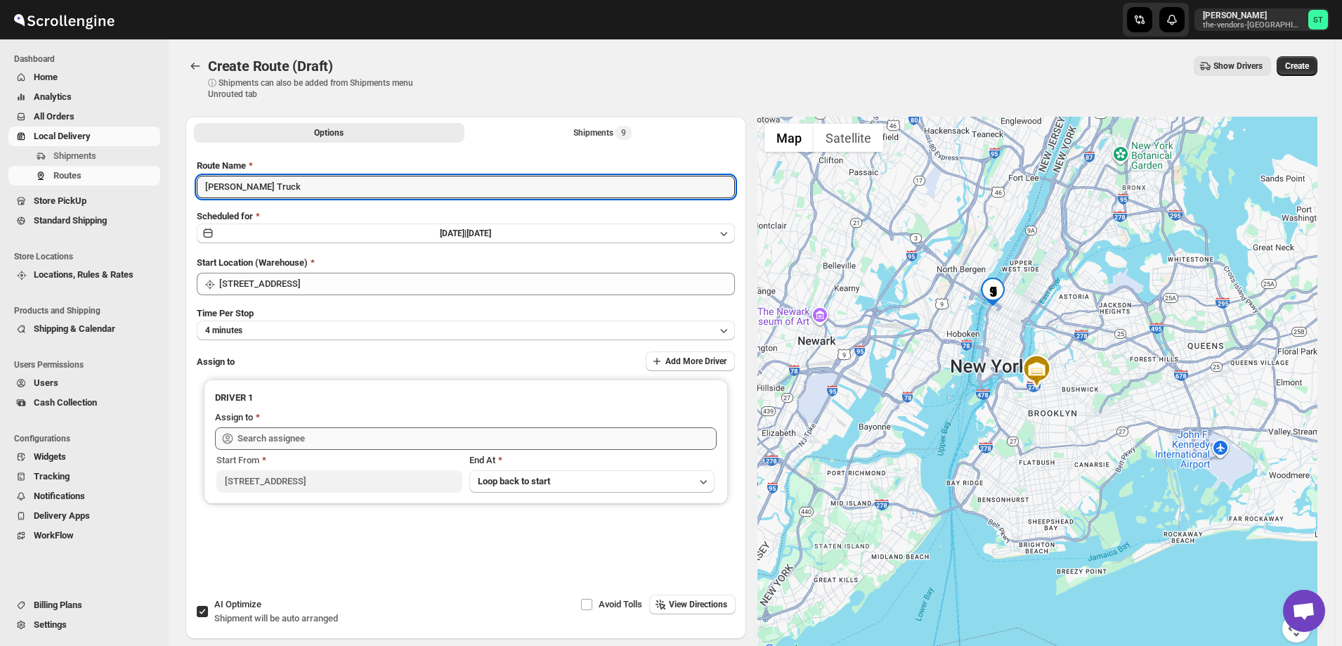
type input "[PERSON_NAME] Truck"
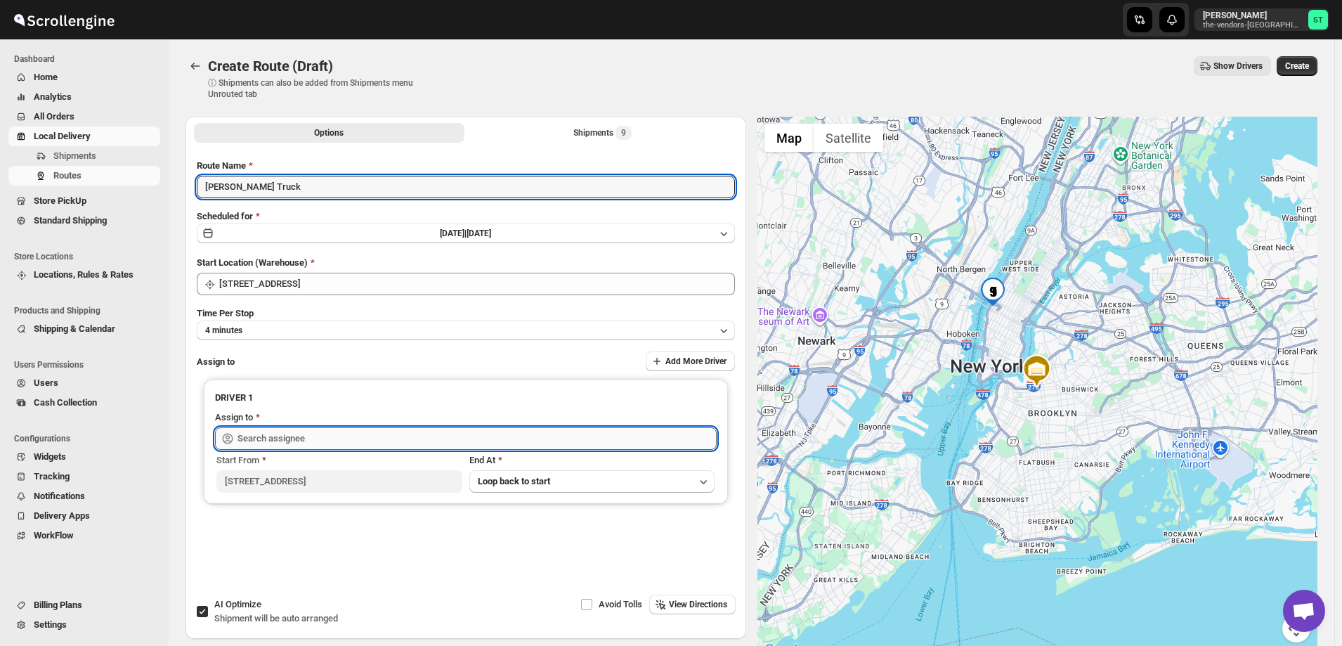
click at [291, 441] on input "text" at bounding box center [477, 438] width 479 height 22
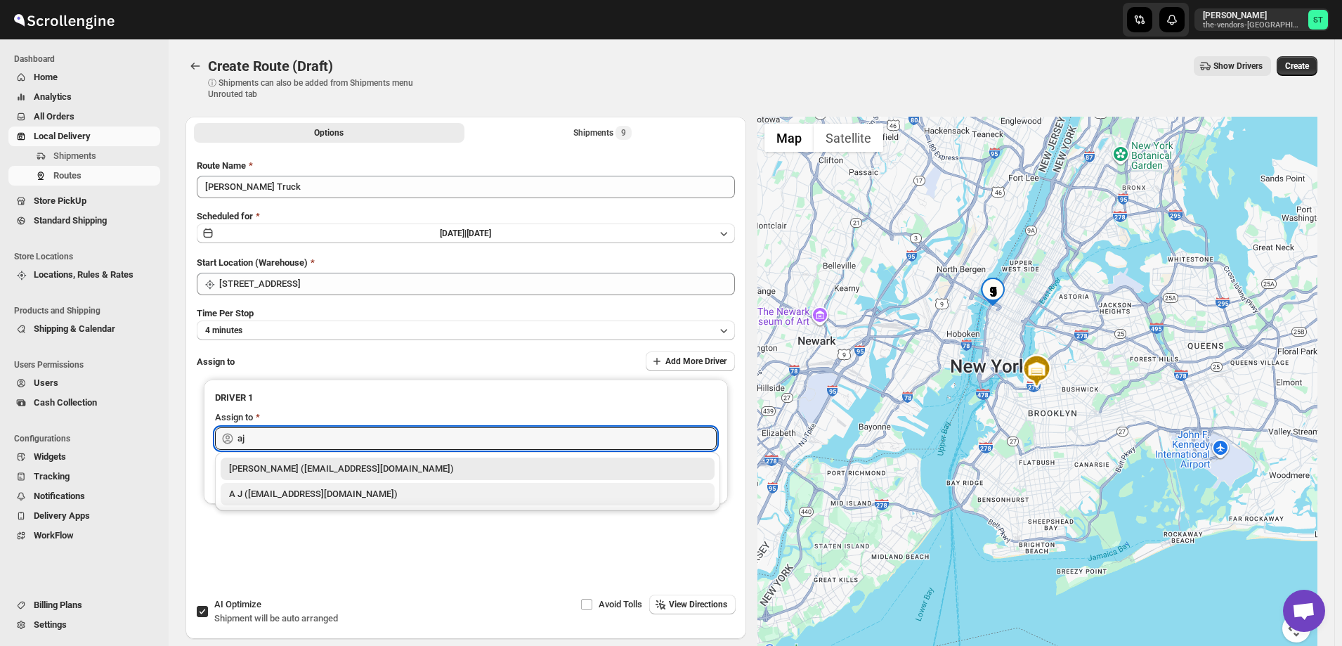
click at [278, 486] on div "A J ([EMAIL_ADDRESS][DOMAIN_NAME])" at bounding box center [468, 494] width 494 height 22
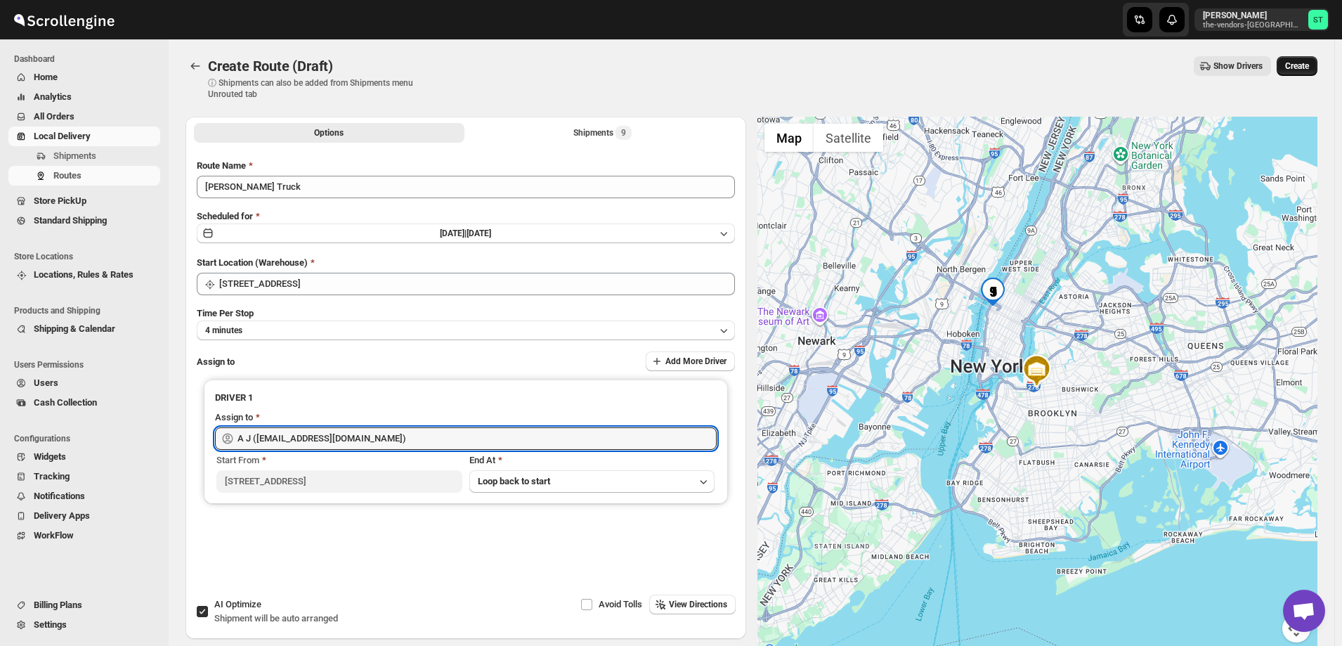
type input "A J ([EMAIL_ADDRESS][DOMAIN_NAME])"
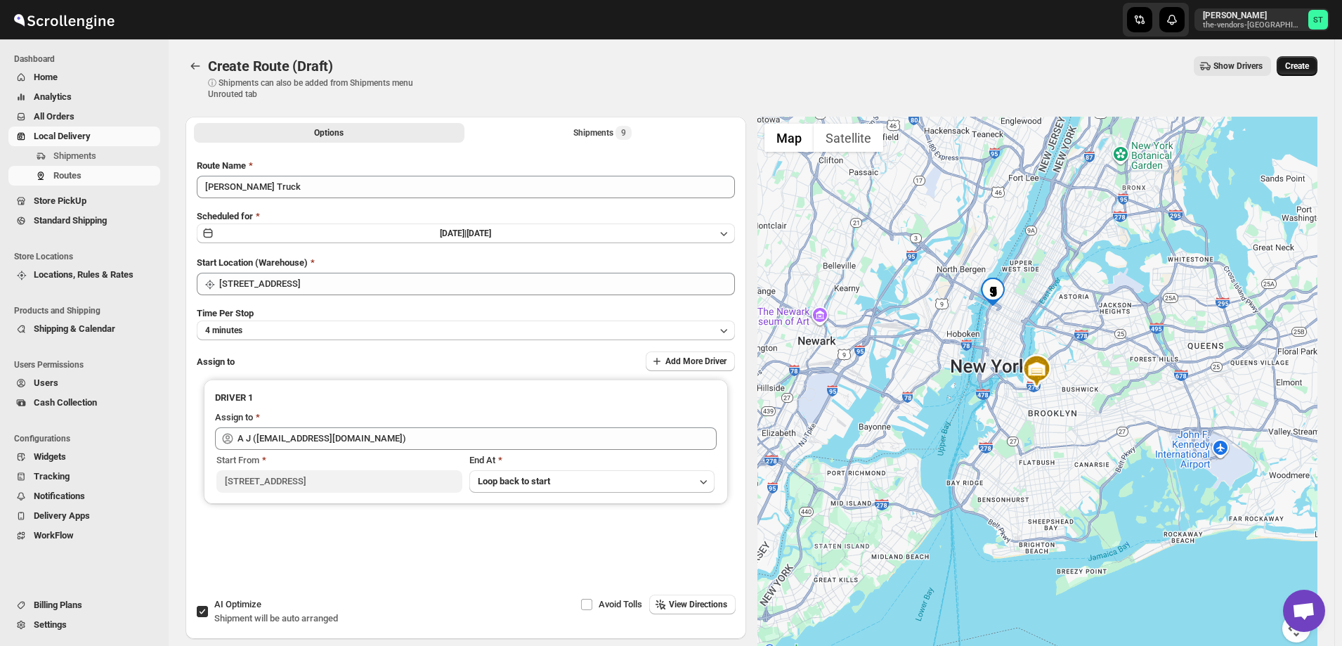
click at [1308, 69] on span "Create" at bounding box center [1297, 65] width 24 height 11
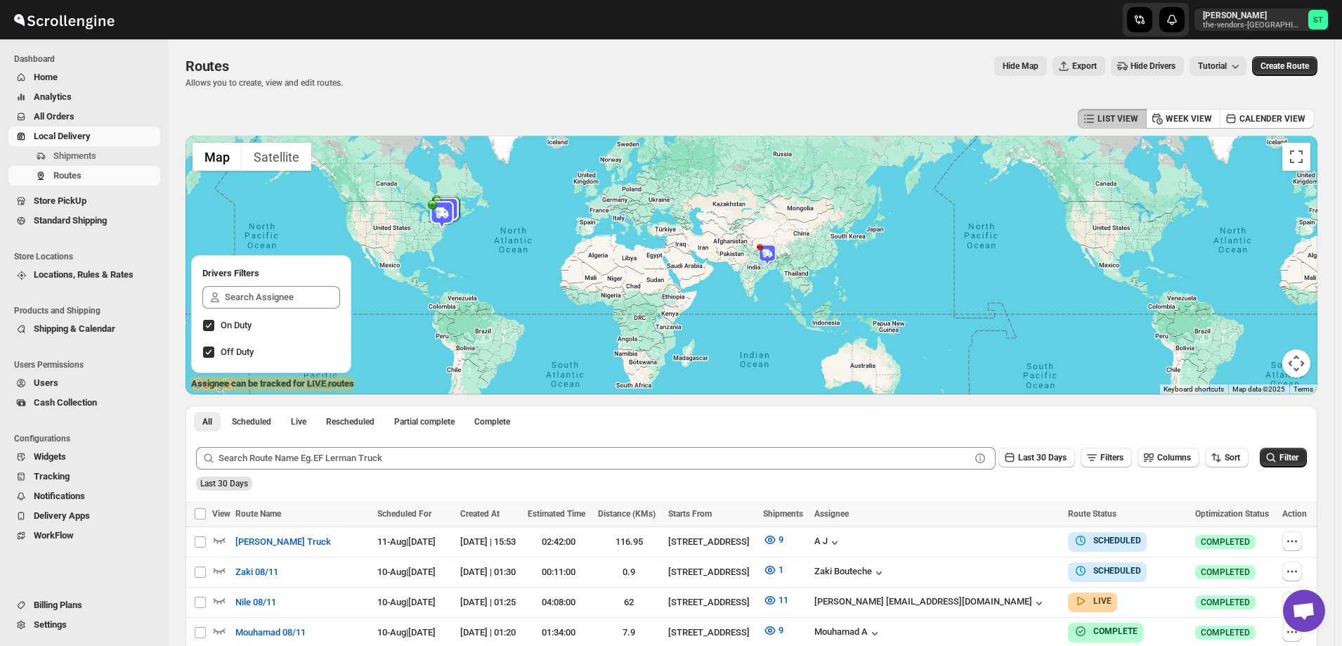
scroll to position [70, 0]
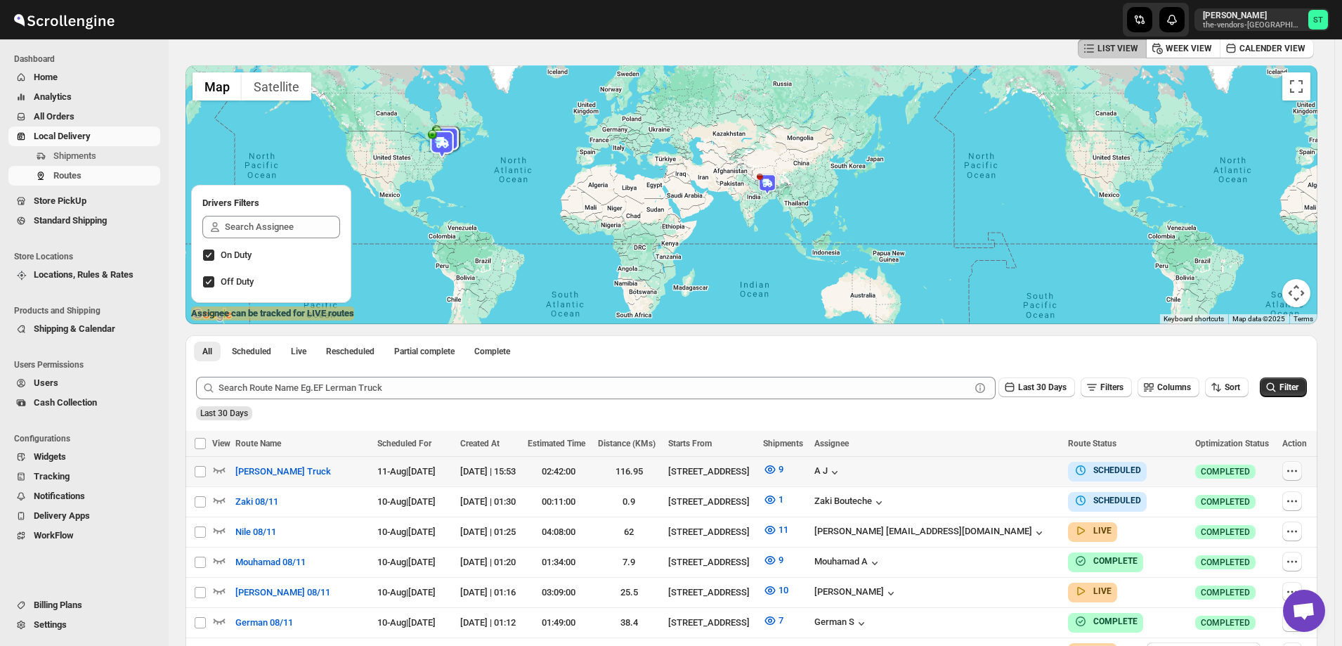
click at [1299, 472] on icon "button" at bounding box center [1292, 471] width 14 height 14
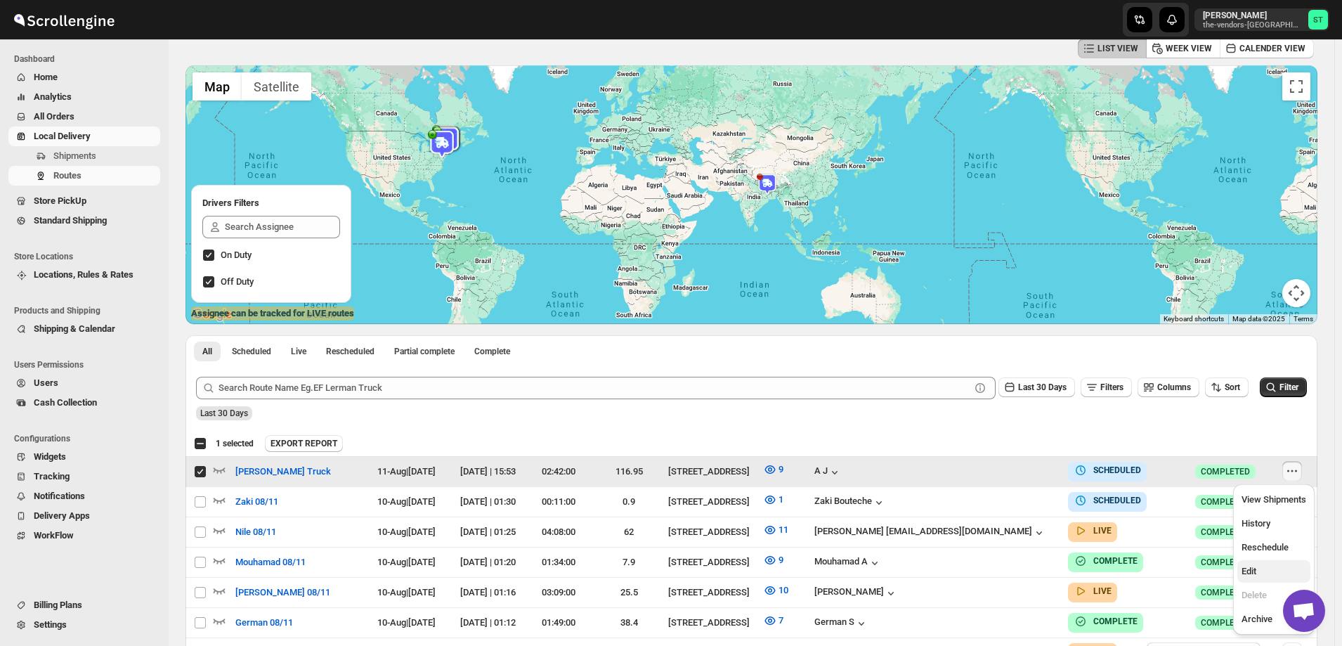
click at [1250, 576] on span "Edit" at bounding box center [1249, 571] width 15 height 11
checkbox input "false"
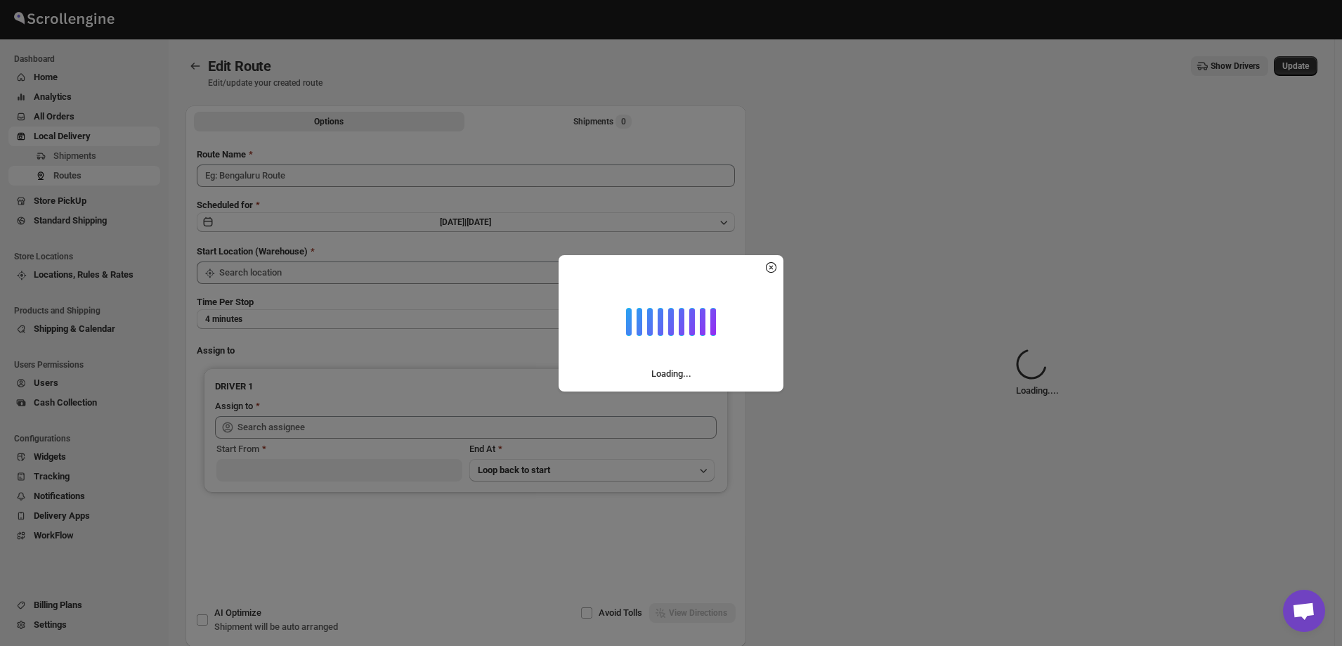
type input "[PERSON_NAME] Truck"
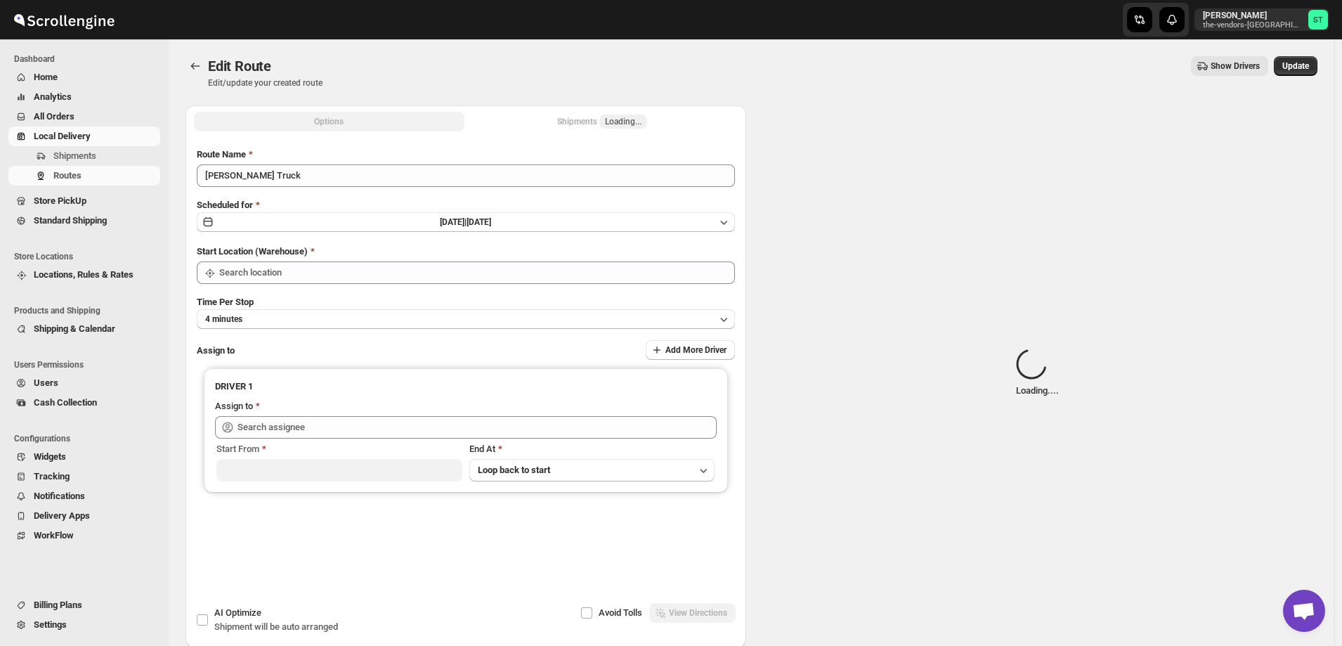
type input "[STREET_ADDRESS]"
type input "A J ([EMAIL_ADDRESS][DOMAIN_NAME])"
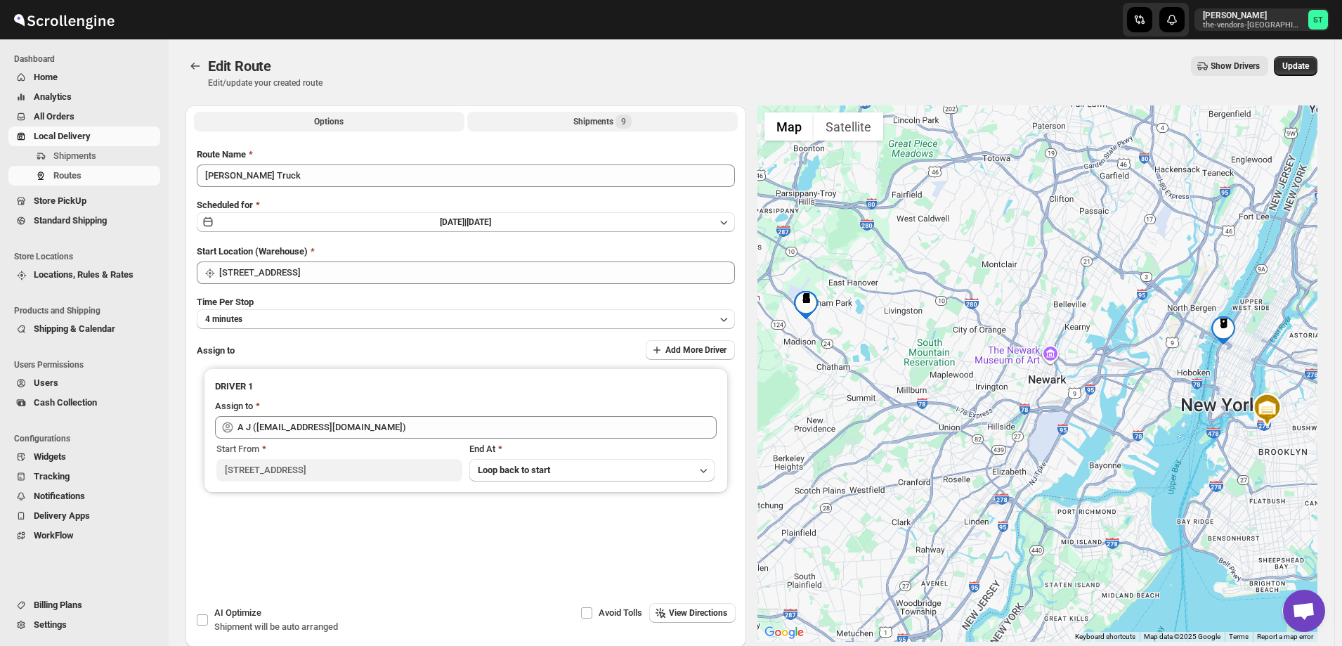
click at [596, 124] on div "Shipments 9" at bounding box center [602, 122] width 58 height 14
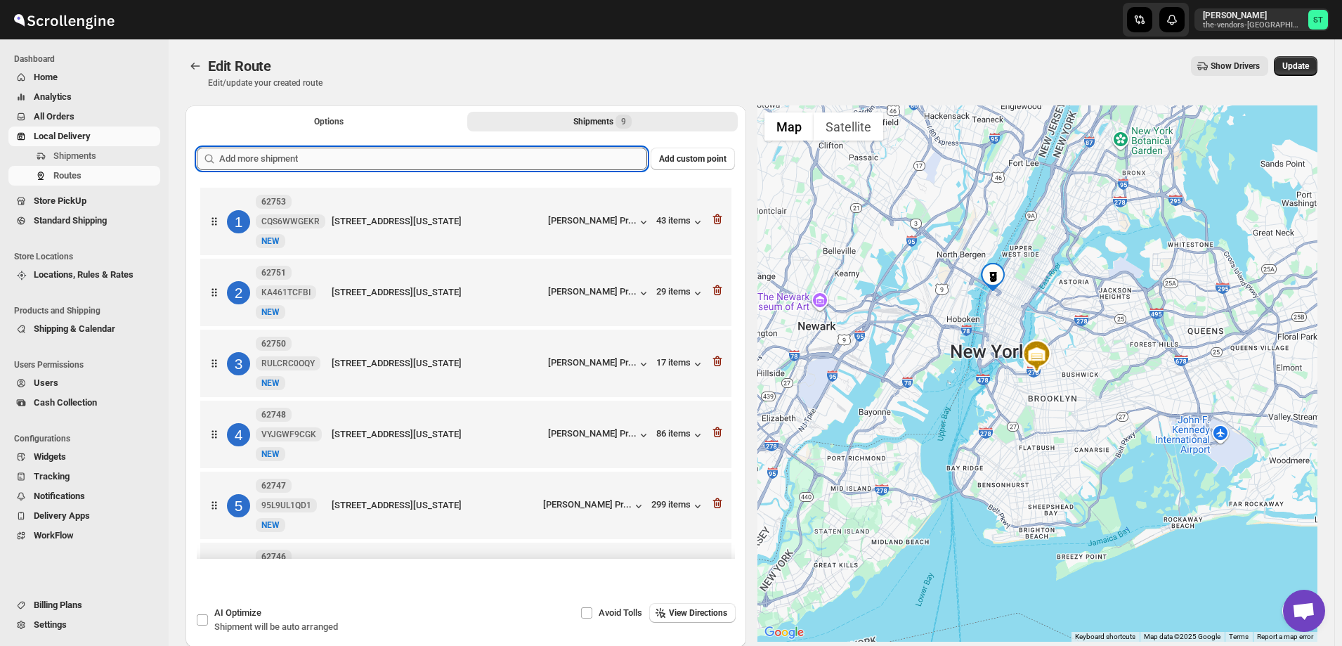
click at [517, 153] on input "text" at bounding box center [433, 159] width 428 height 22
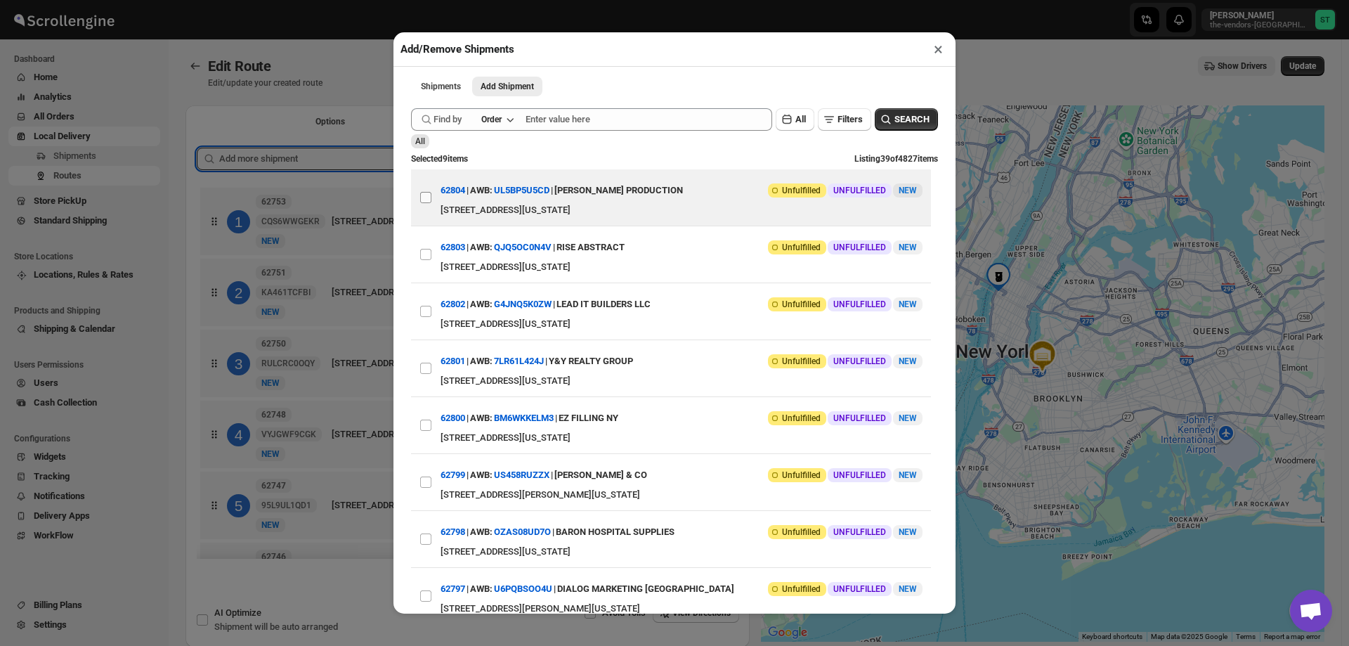
click at [427, 195] on input "View details for 689a4b4cf7cd3703b5a9da20" at bounding box center [425, 197] width 11 height 11
checkbox input "true"
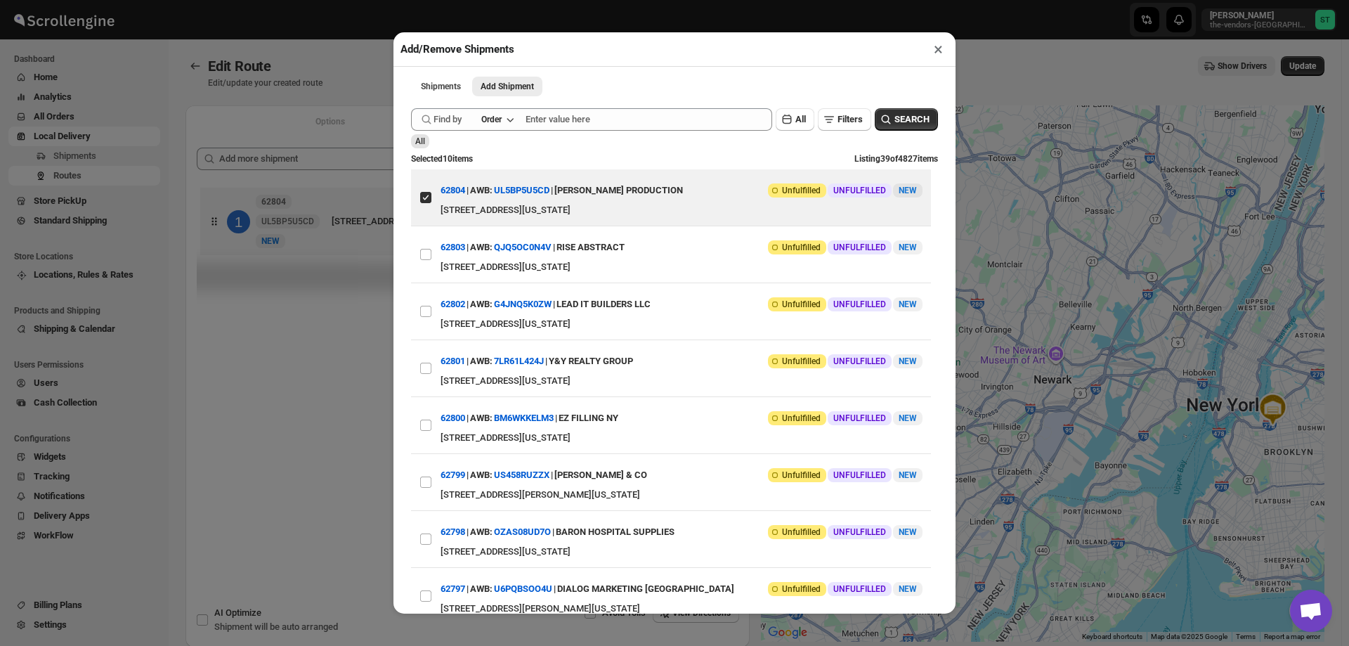
click at [942, 48] on button "×" at bounding box center [938, 49] width 20 height 20
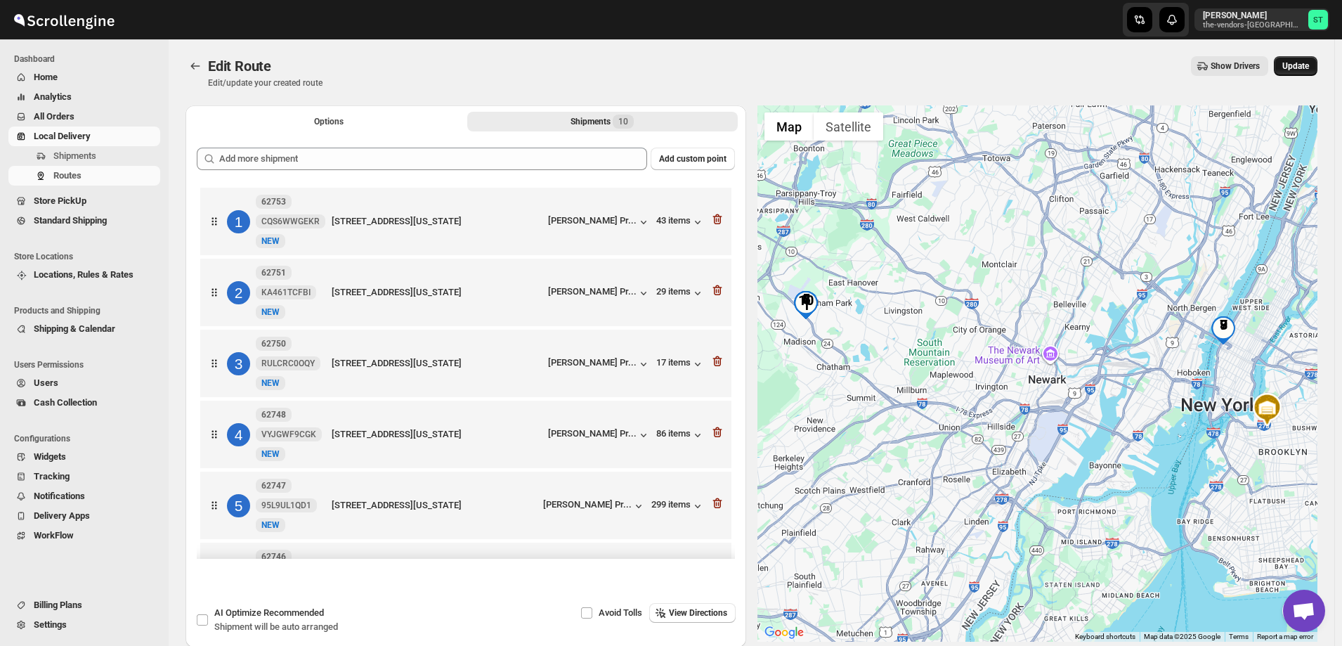
click at [1296, 71] on span "Update" at bounding box center [1295, 65] width 27 height 11
